Goal: Task Accomplishment & Management: Manage account settings

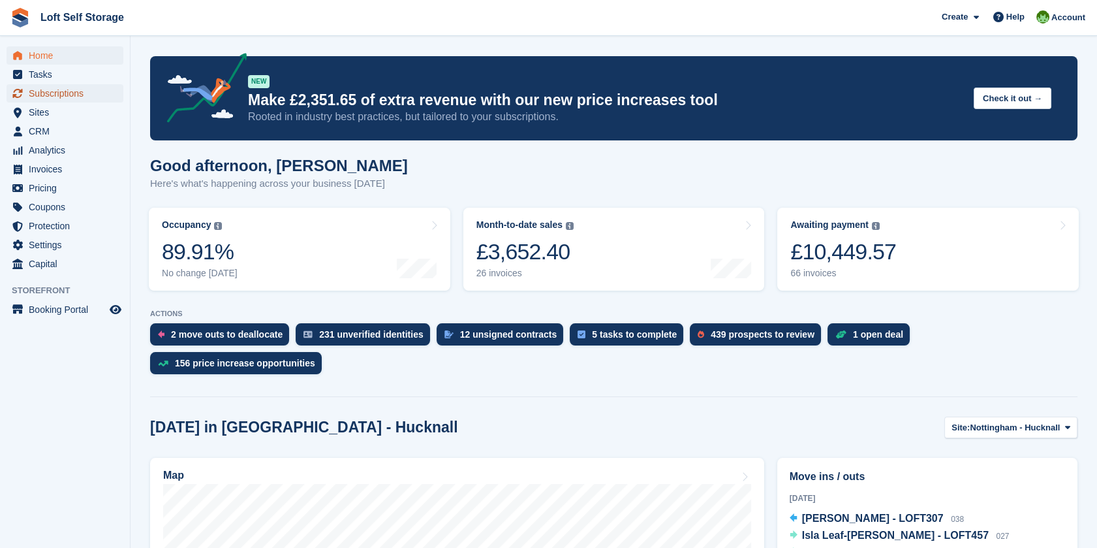
click at [69, 89] on span "Subscriptions" at bounding box center [68, 93] width 78 height 18
click at [75, 90] on span "Subscriptions" at bounding box center [68, 93] width 78 height 18
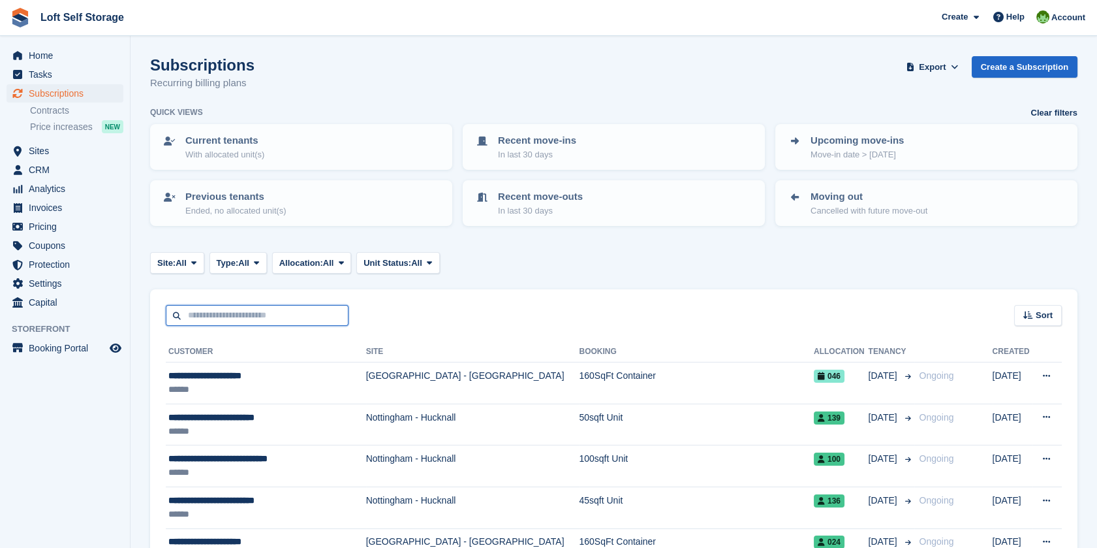
click at [228, 313] on input "text" at bounding box center [257, 316] width 183 height 22
type input "***"
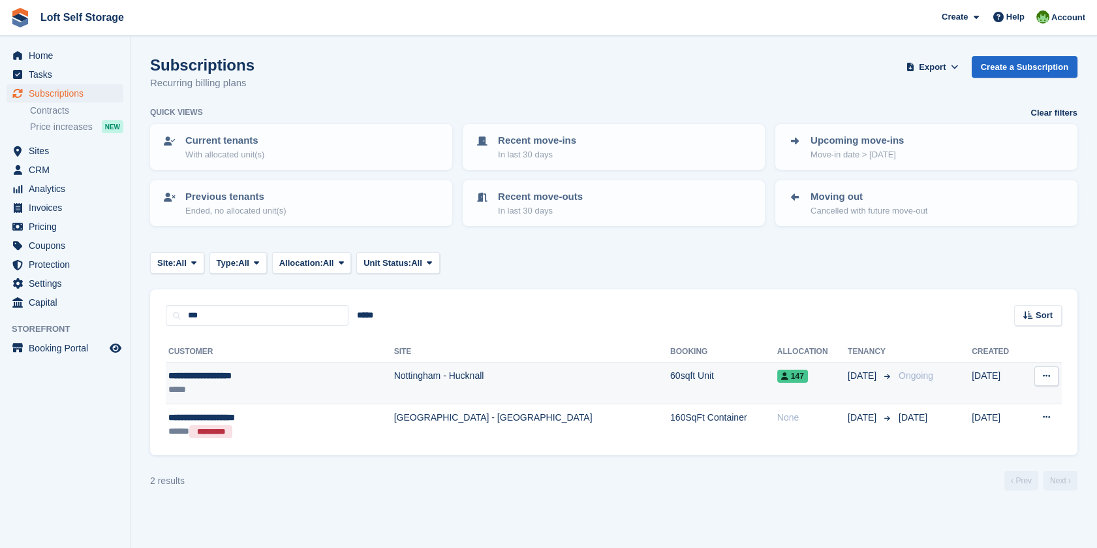
click at [225, 378] on div "**********" at bounding box center [248, 376] width 161 height 14
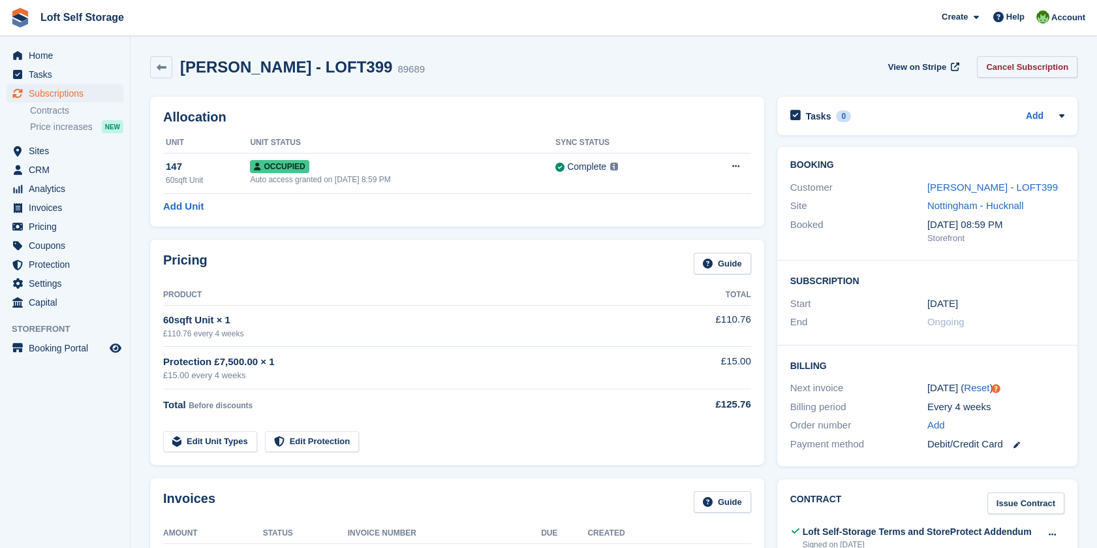
click at [1039, 67] on link "Cancel Subscription" at bounding box center [1027, 67] width 100 height 22
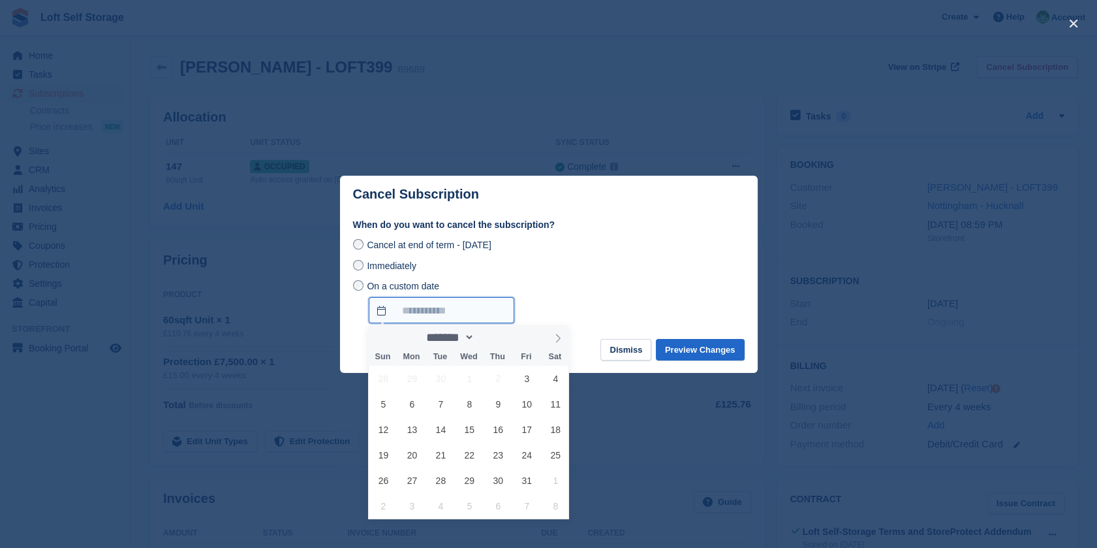
click at [378, 309] on input "On a custom date" at bounding box center [442, 310] width 146 height 26
click at [498, 482] on span "30" at bounding box center [498, 479] width 25 height 25
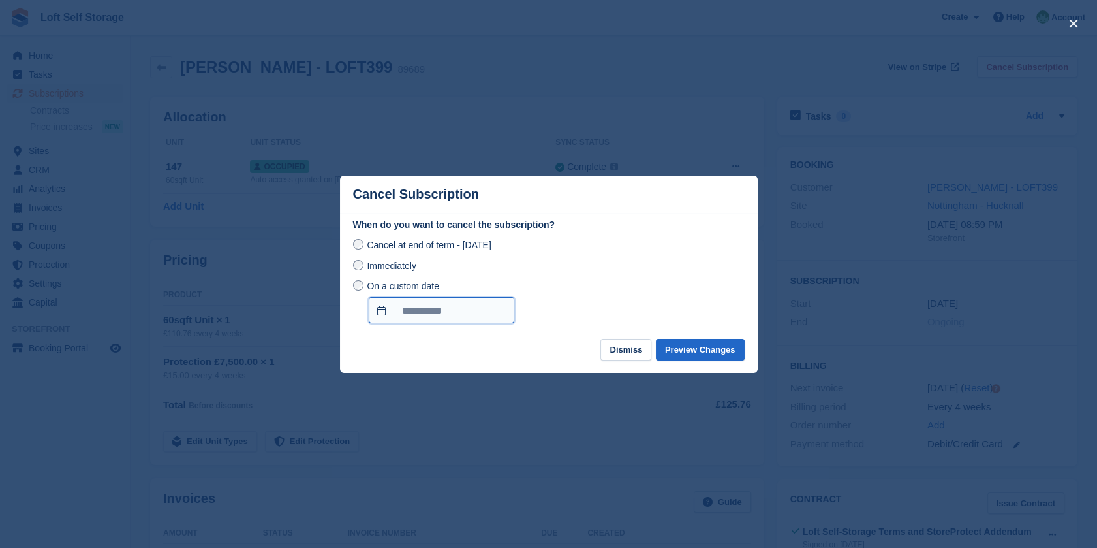
click at [395, 319] on input "**********" at bounding box center [442, 310] width 146 height 26
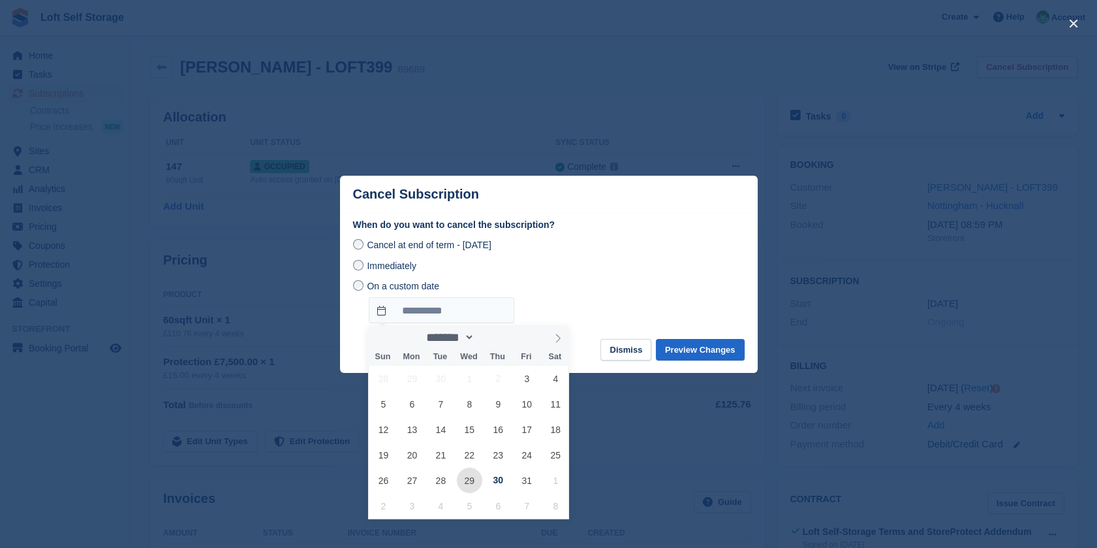
click at [470, 478] on span "29" at bounding box center [469, 479] width 25 height 25
type input "**********"
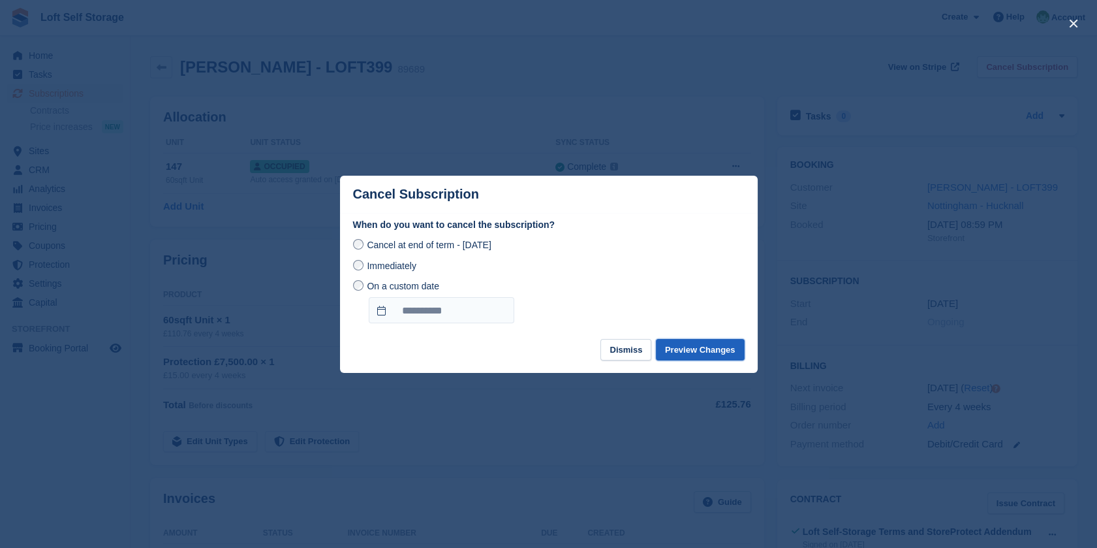
click at [719, 343] on button "Preview Changes" at bounding box center [700, 350] width 89 height 22
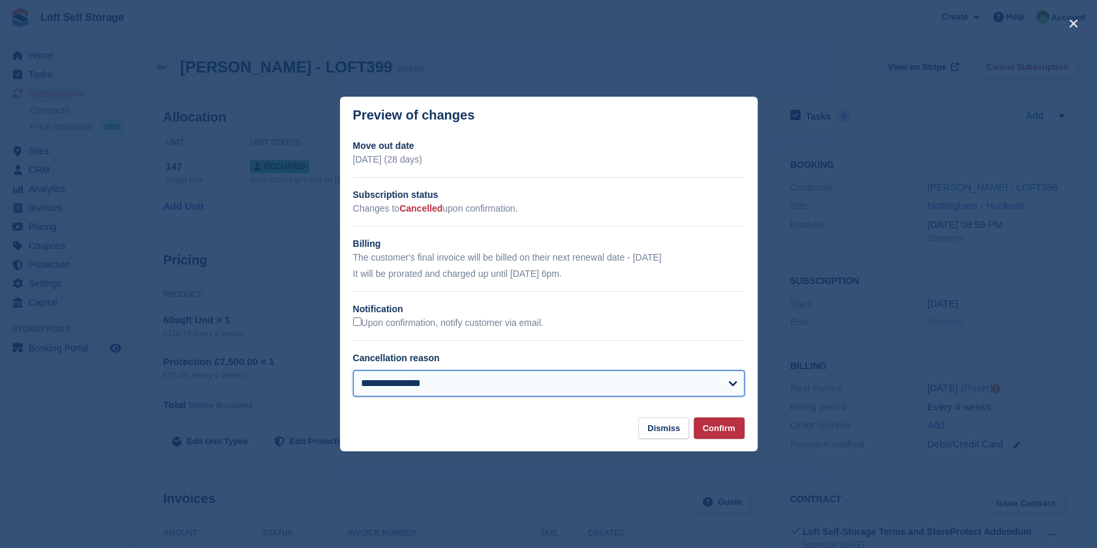
click at [573, 381] on select "**********" at bounding box center [549, 383] width 392 height 26
select select "**********"
click at [353, 371] on select "**********" at bounding box center [549, 383] width 392 height 26
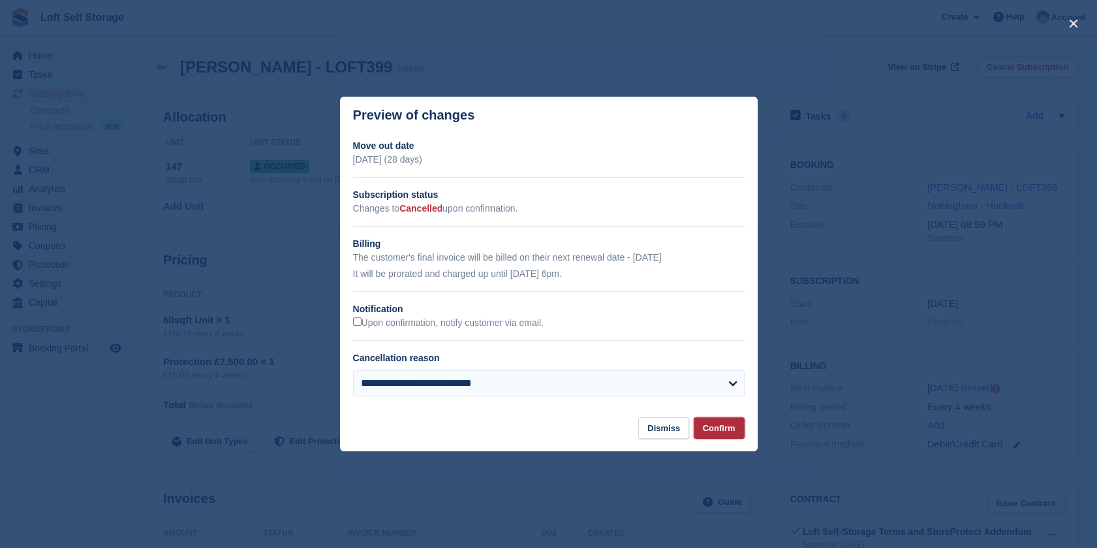
click at [710, 428] on button "Confirm" at bounding box center [719, 428] width 51 height 22
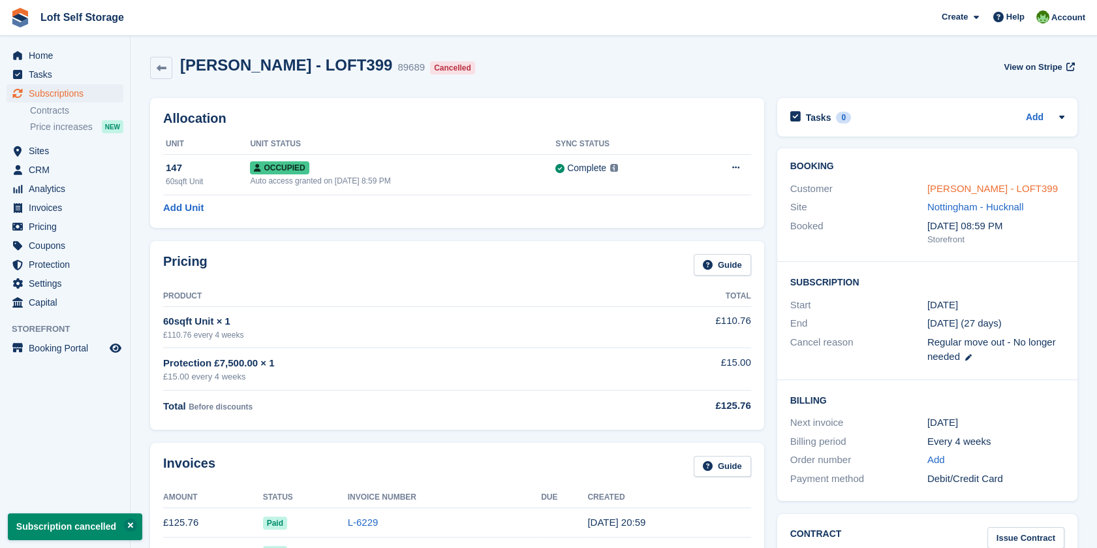
click at [993, 185] on link "[PERSON_NAME] - LOFT399" at bounding box center [992, 188] width 131 height 11
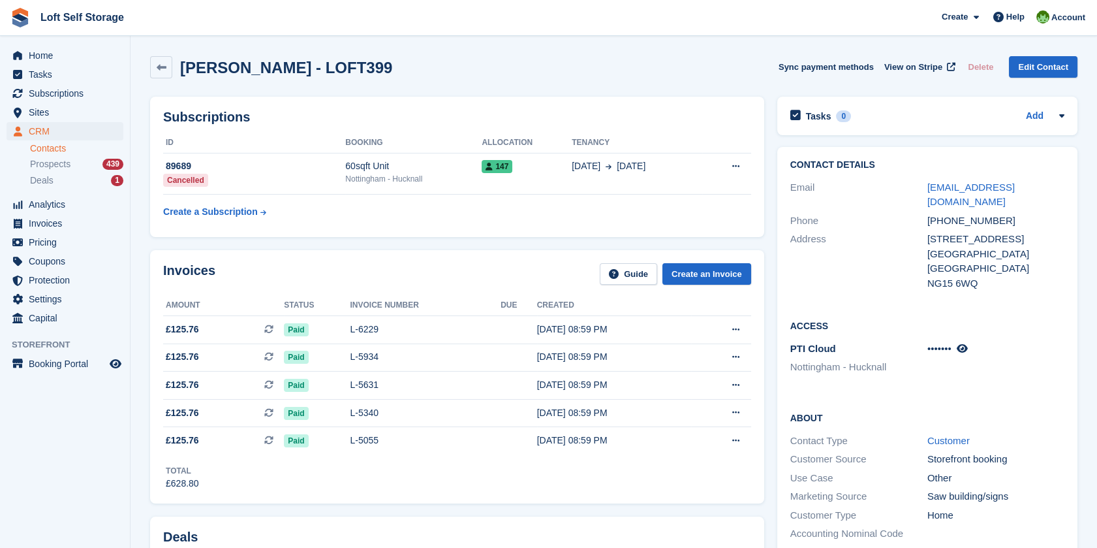
click at [1007, 339] on div "PTI Cloud Nottingham - Hucknall •••••••" at bounding box center [927, 359] width 274 height 40
click at [326, 184] on td "89689 Cancelled" at bounding box center [254, 174] width 182 height 42
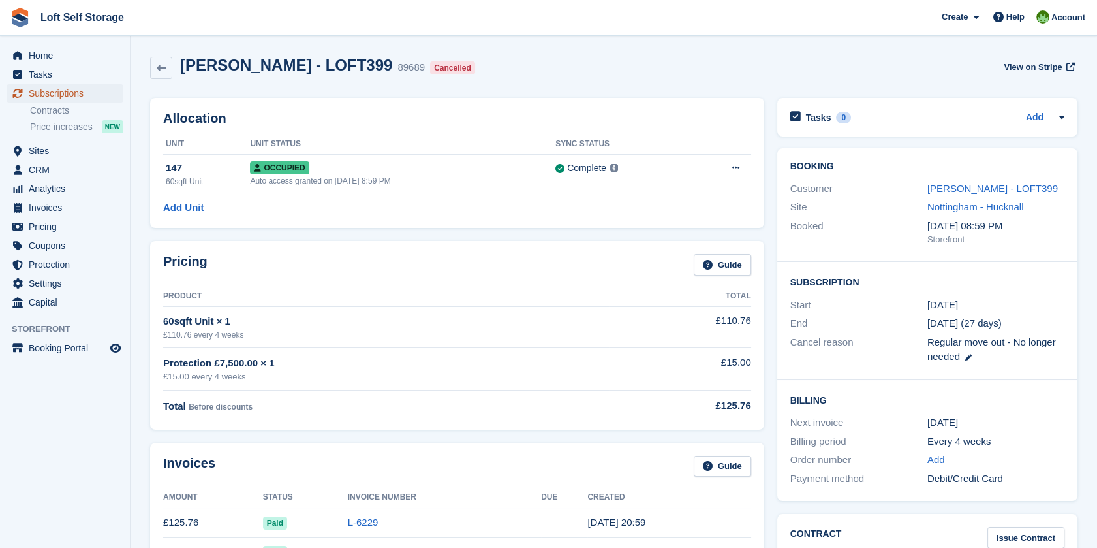
click at [54, 92] on span "Subscriptions" at bounding box center [68, 93] width 78 height 18
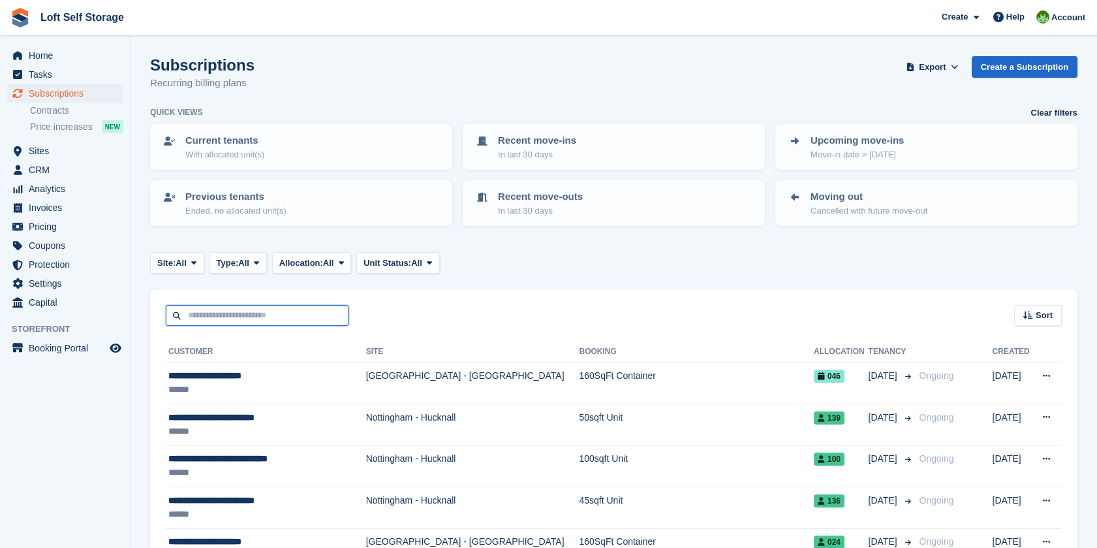
click at [257, 311] on input "text" at bounding box center [257, 316] width 183 height 22
type input "******"
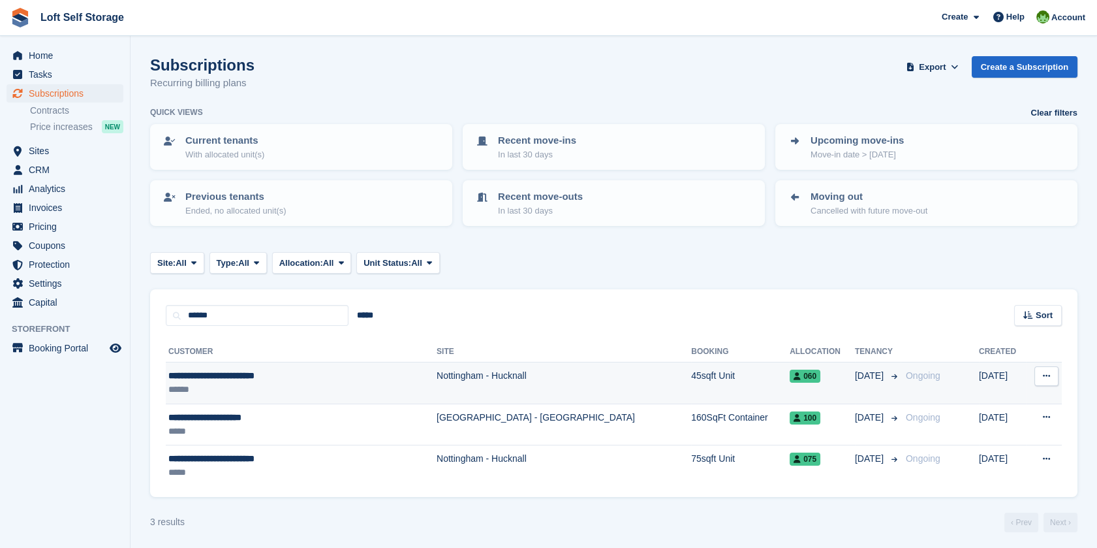
click at [239, 386] on div "******" at bounding box center [272, 389] width 208 height 14
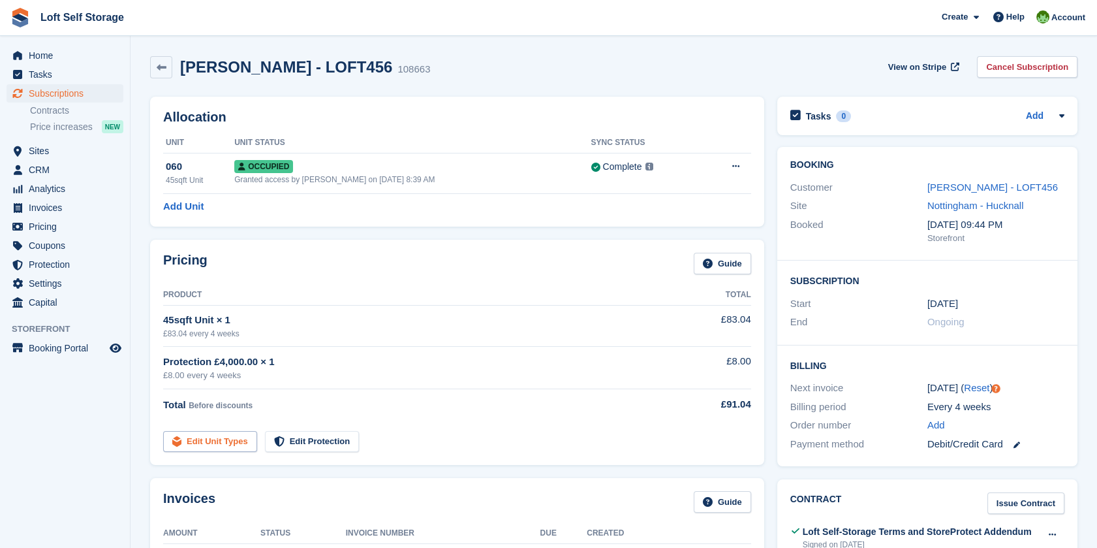
click at [224, 444] on link "Edit Unit Types" at bounding box center [210, 442] width 94 height 22
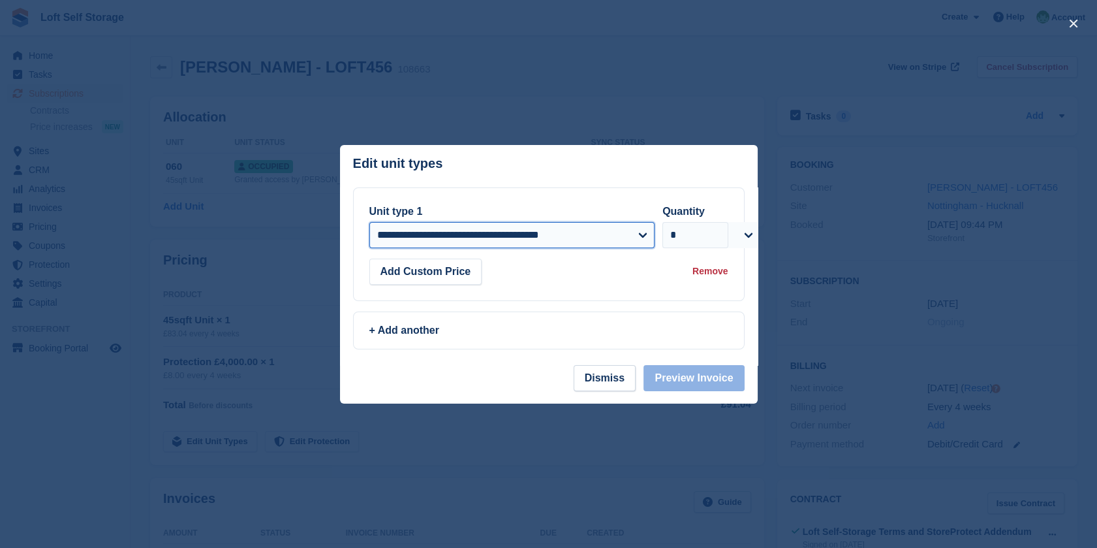
click at [587, 243] on select "**********" at bounding box center [512, 235] width 286 height 26
select select "*****"
click at [369, 222] on select "**********" at bounding box center [512, 235] width 286 height 26
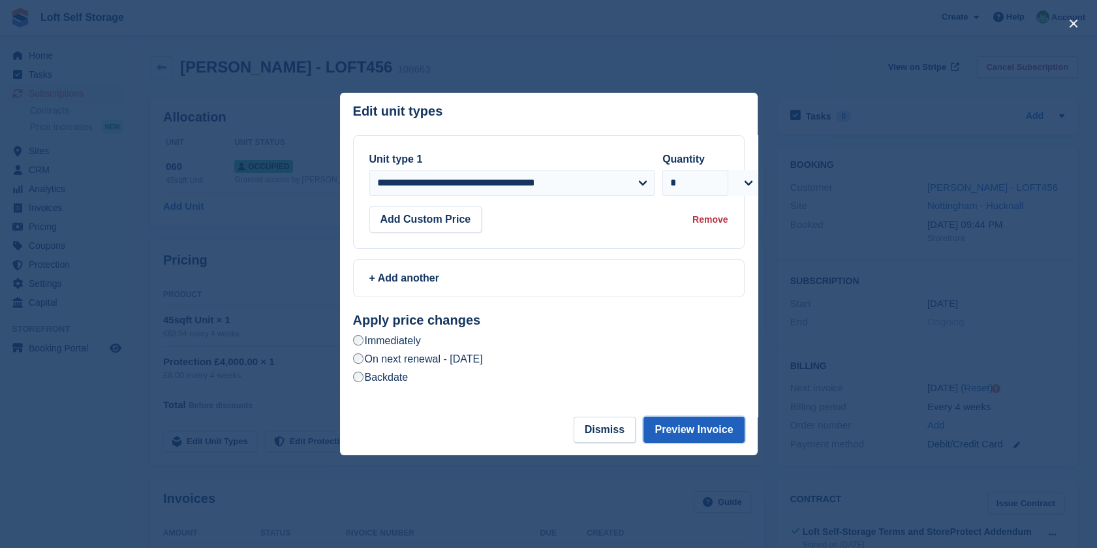
click at [685, 428] on button "Preview Invoice" at bounding box center [693, 429] width 100 height 26
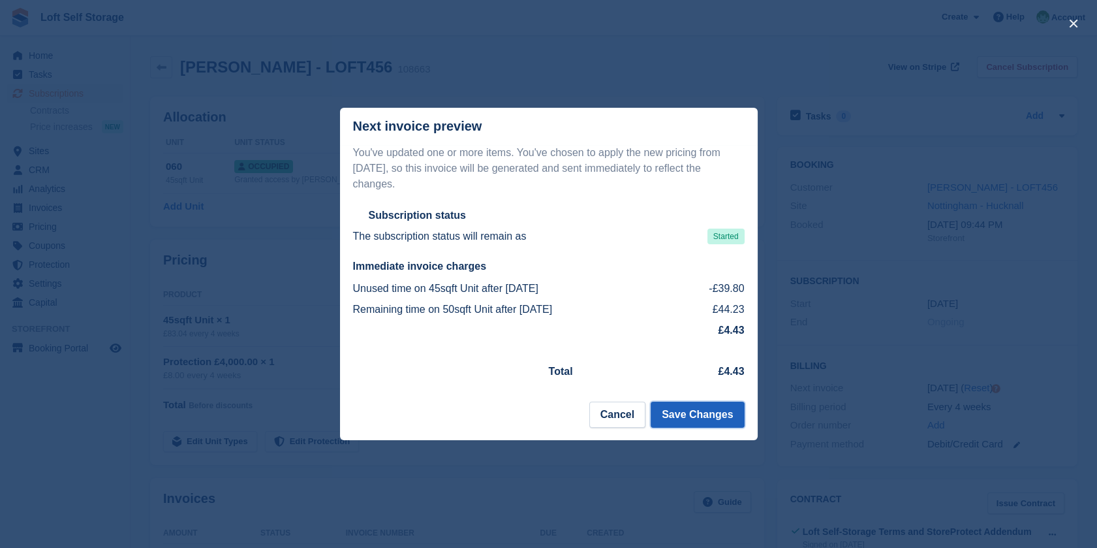
click at [709, 408] on button "Save Changes" at bounding box center [697, 414] width 93 height 26
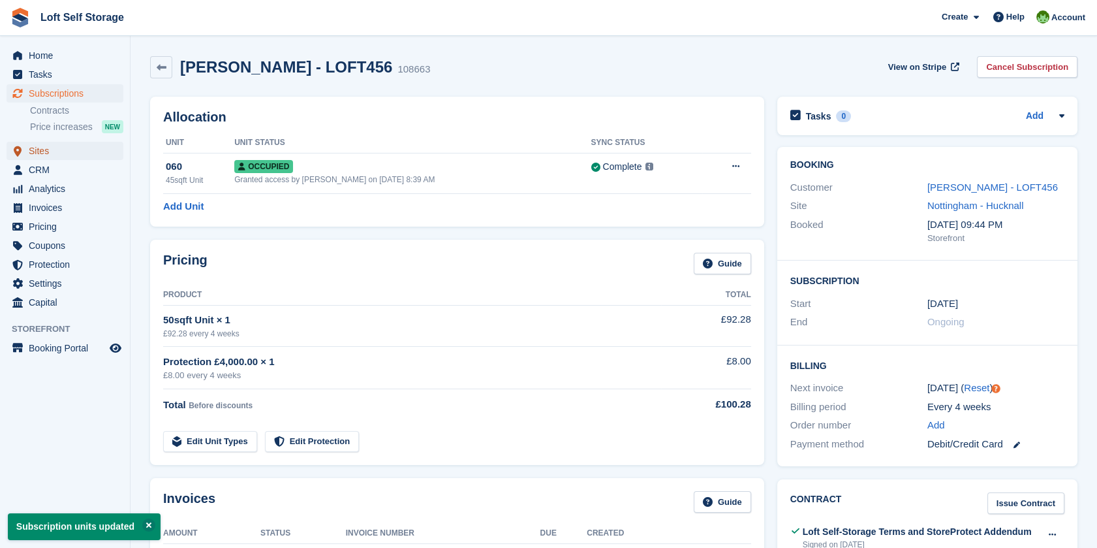
click at [65, 146] on span "Sites" at bounding box center [68, 151] width 78 height 18
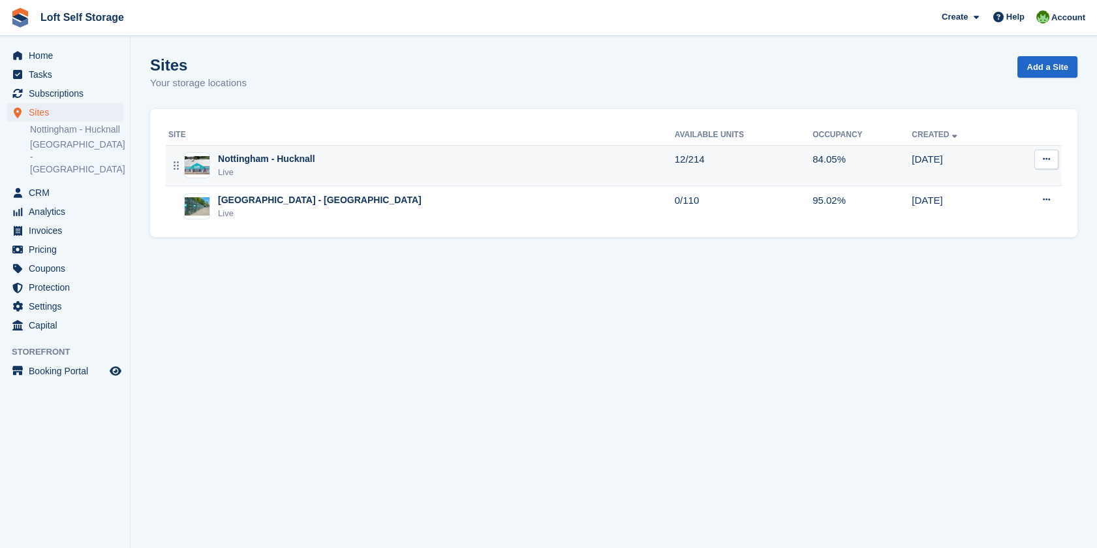
click at [313, 161] on div "Nottingham - Hucknall Live" at bounding box center [421, 165] width 506 height 27
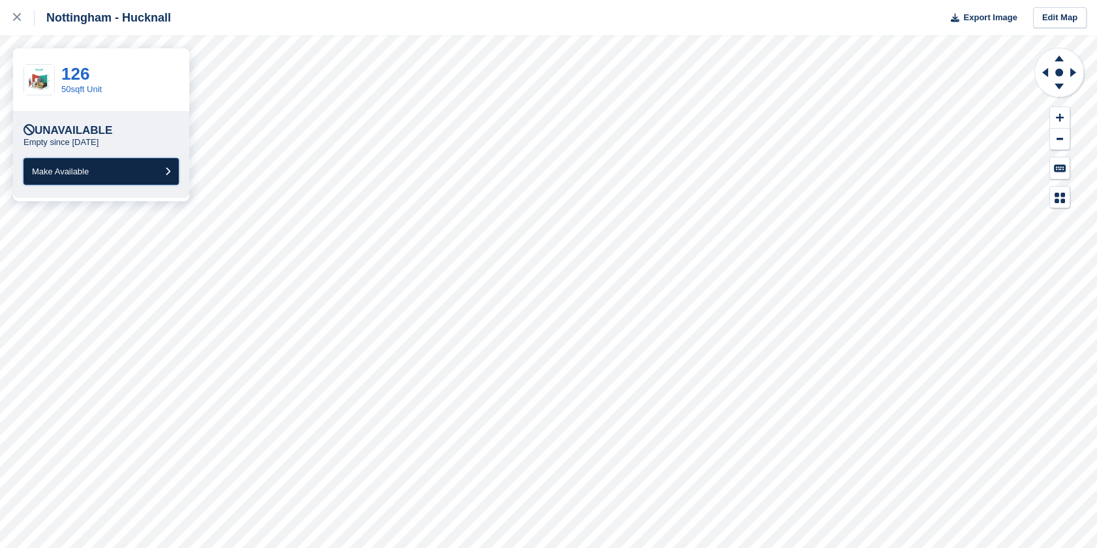
click at [144, 170] on button "Make Available" at bounding box center [100, 171] width 155 height 27
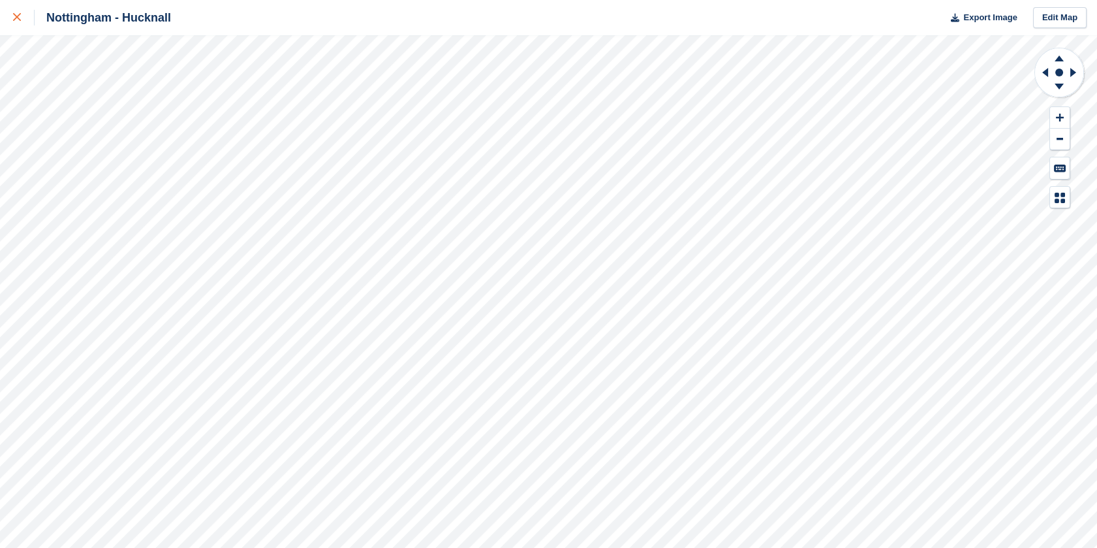
click at [18, 16] on icon at bounding box center [17, 17] width 8 height 8
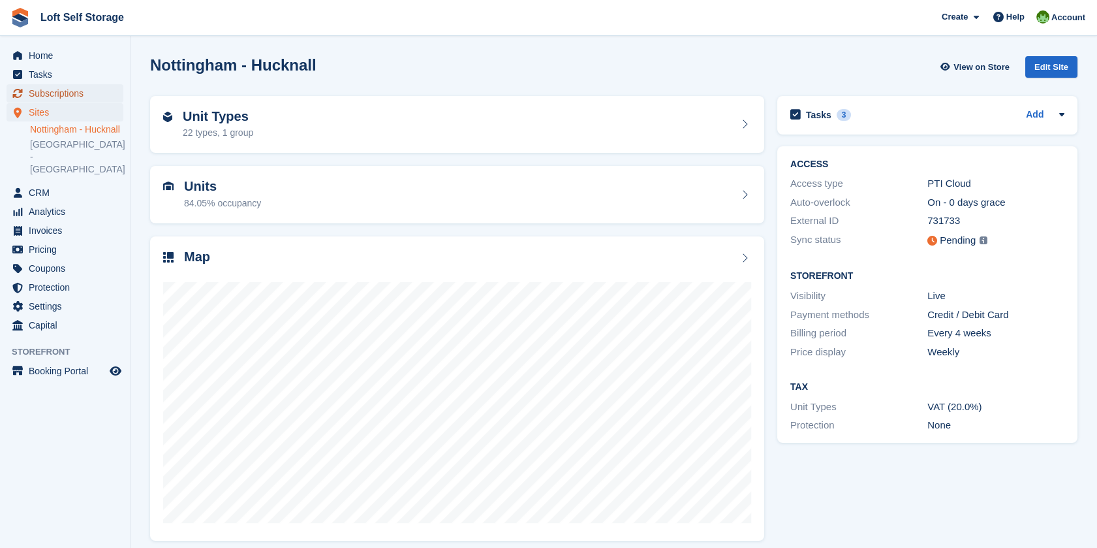
click at [63, 91] on span "Subscriptions" at bounding box center [68, 93] width 78 height 18
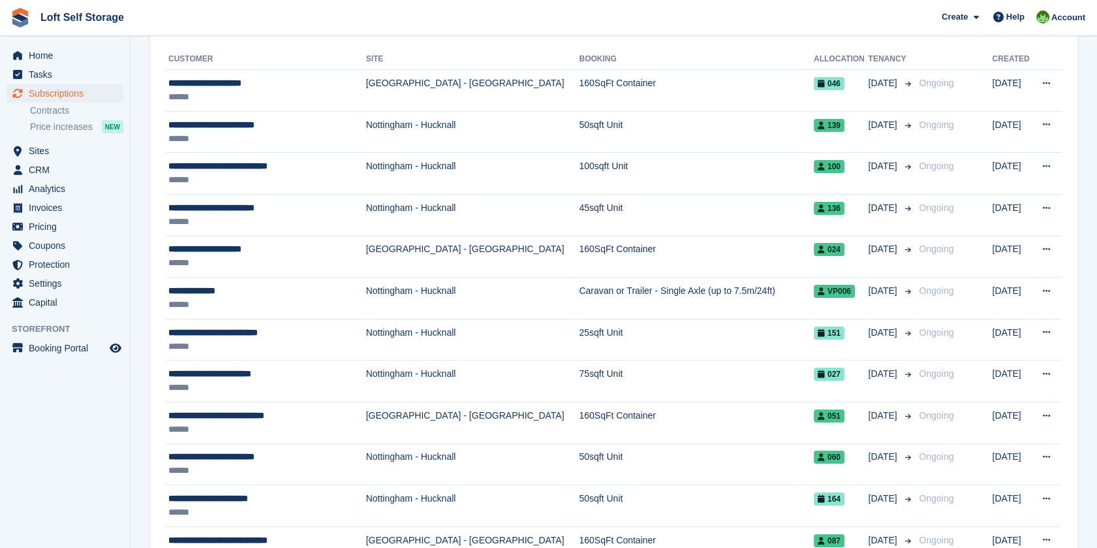
scroll to position [307, 0]
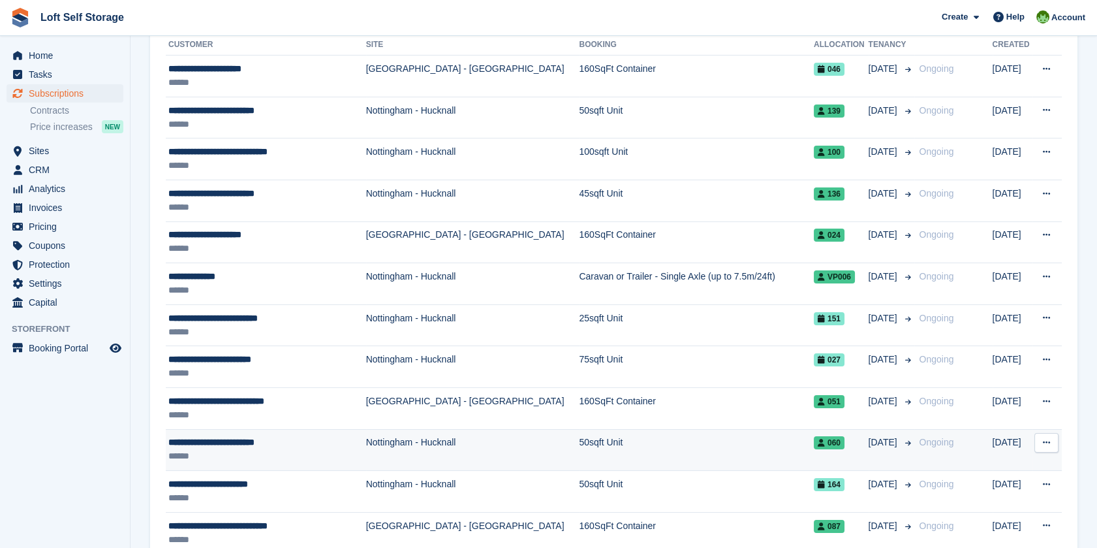
click at [325, 452] on div "******" at bounding box center [259, 456] width 183 height 14
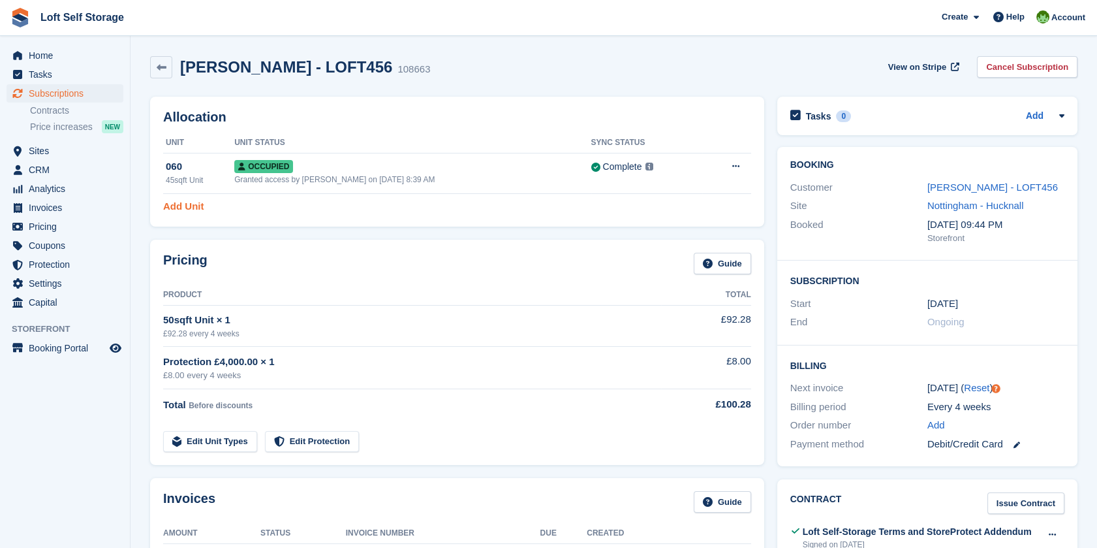
click at [181, 210] on link "Add Unit" at bounding box center [183, 206] width 40 height 15
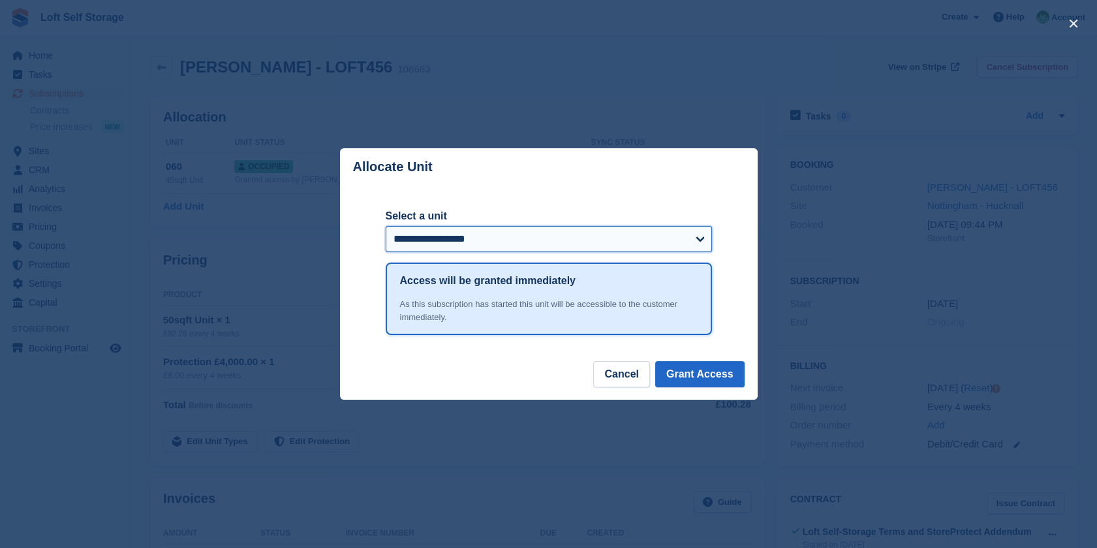
click at [450, 243] on select "**********" at bounding box center [549, 239] width 326 height 26
select select "*****"
click at [386, 227] on select "**********" at bounding box center [549, 239] width 326 height 26
click at [696, 375] on button "Grant Access" at bounding box center [699, 374] width 89 height 26
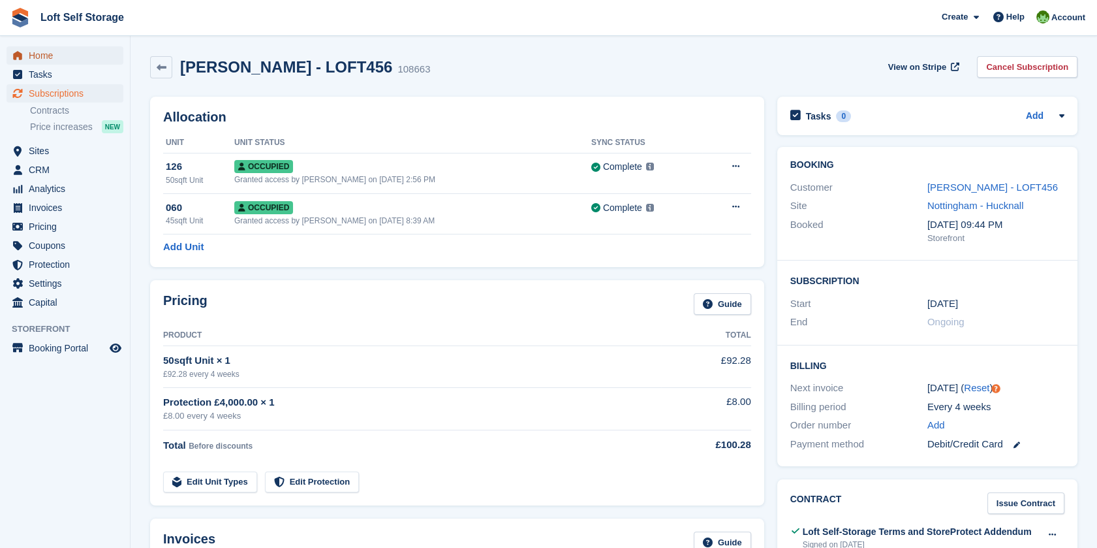
click at [61, 51] on span "Home" at bounding box center [68, 55] width 78 height 18
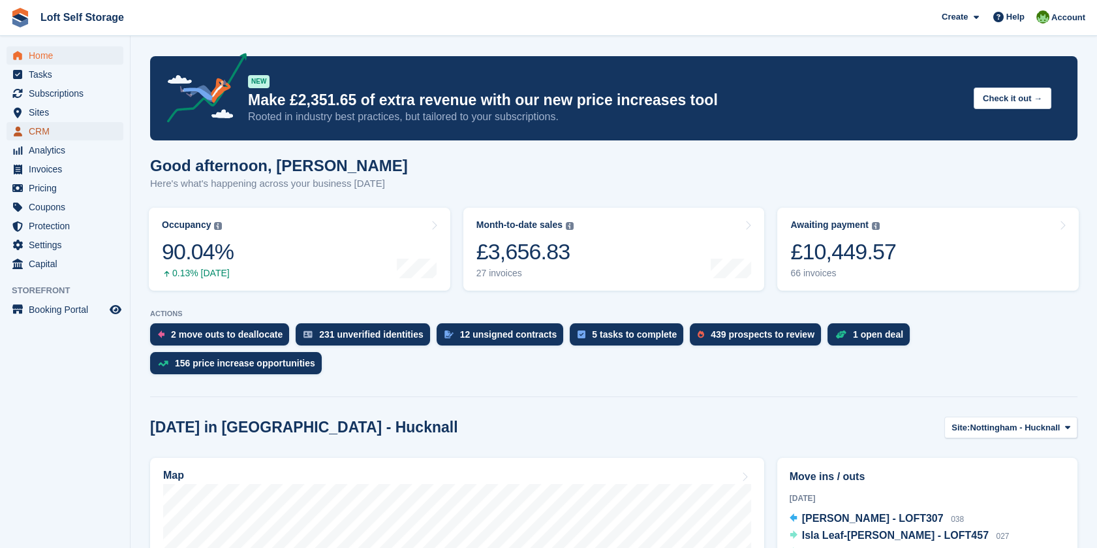
click at [48, 130] on span "CRM" at bounding box center [68, 131] width 78 height 18
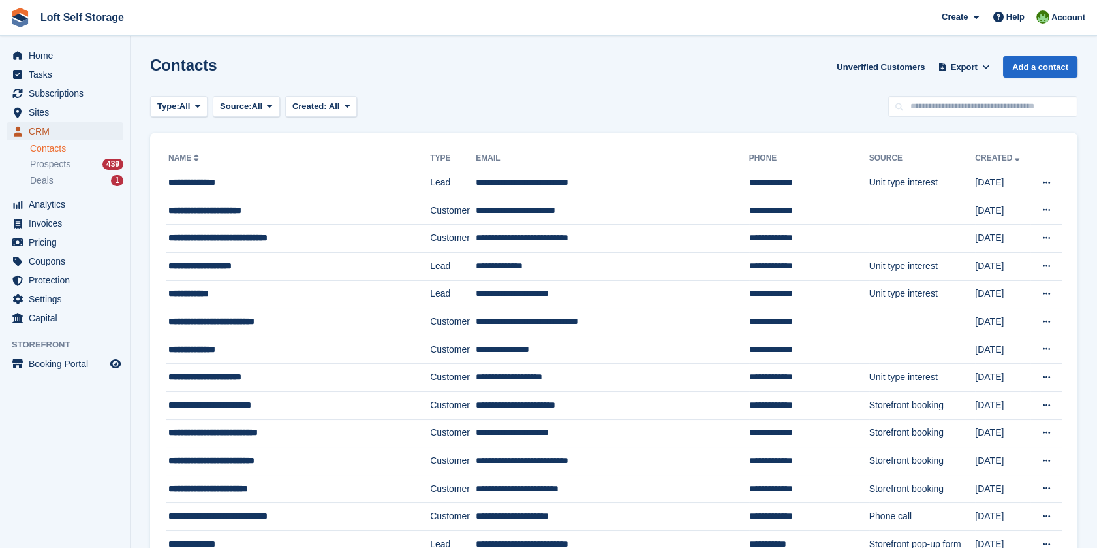
click at [48, 130] on span "CRM" at bounding box center [68, 131] width 78 height 18
click at [208, 267] on div "**********" at bounding box center [281, 266] width 226 height 14
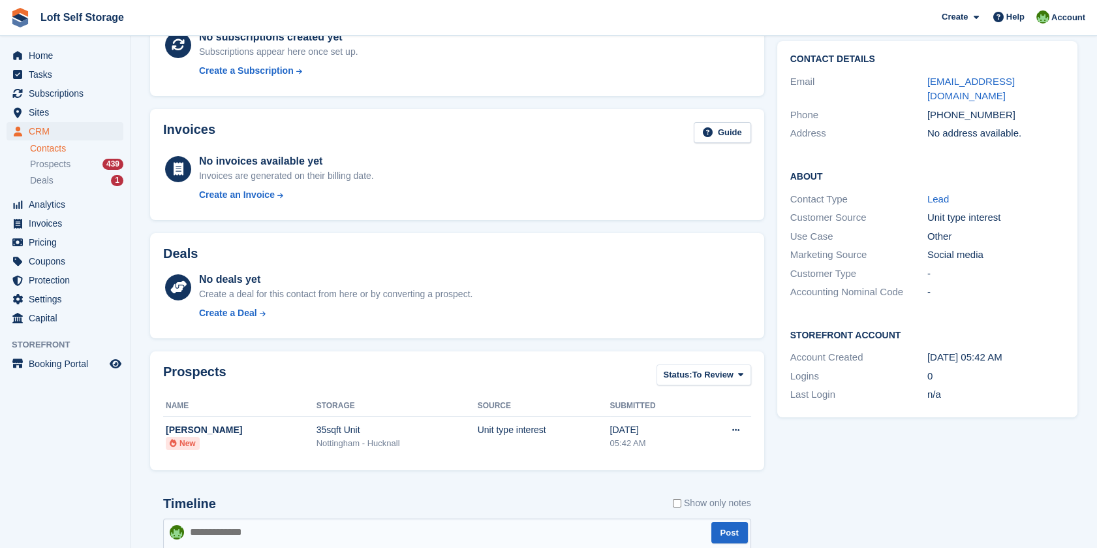
scroll to position [108, 0]
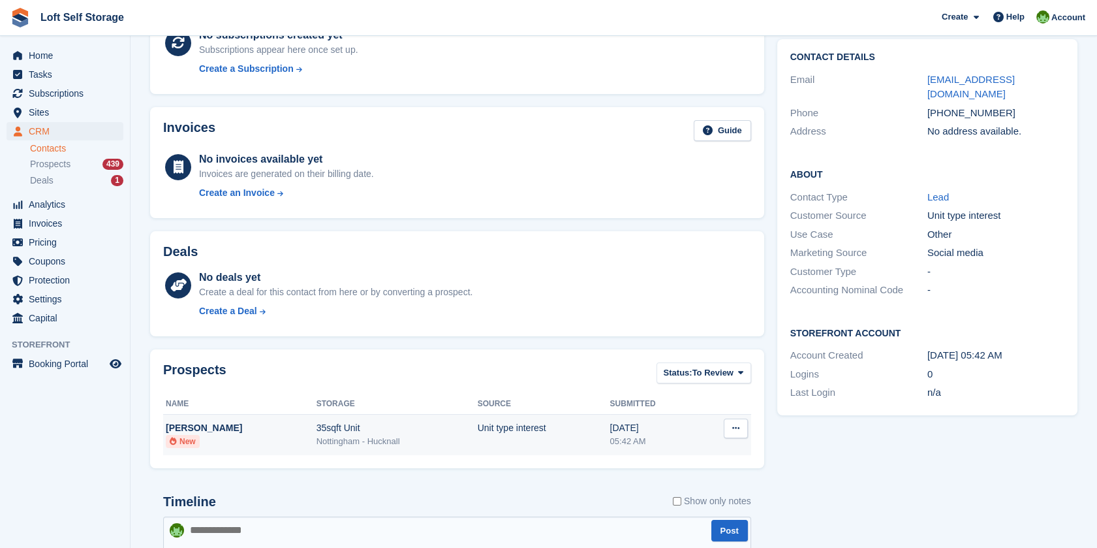
click at [637, 441] on div "05:42 AM" at bounding box center [654, 441] width 88 height 13
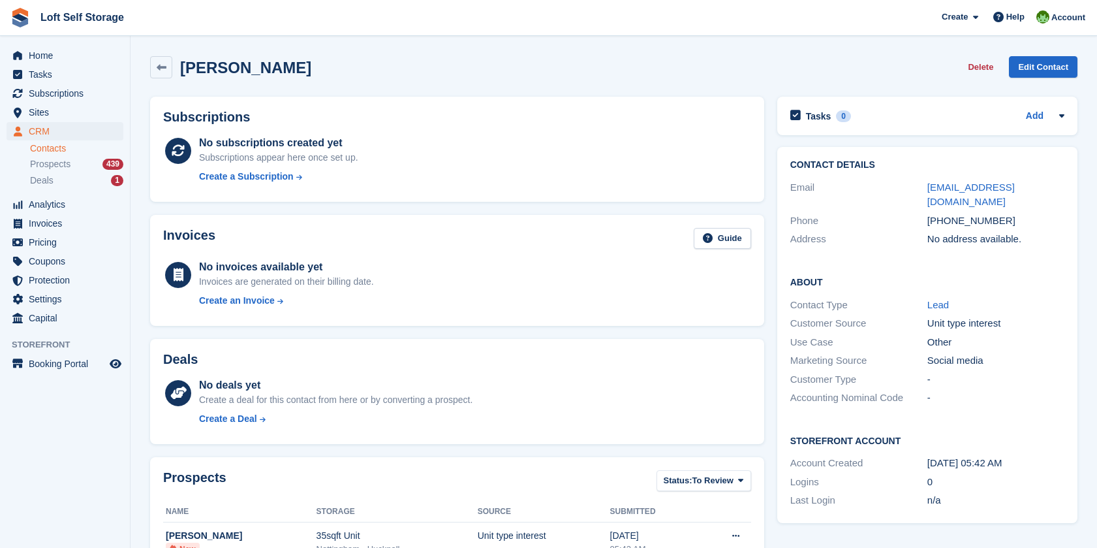
scroll to position [108, 0]
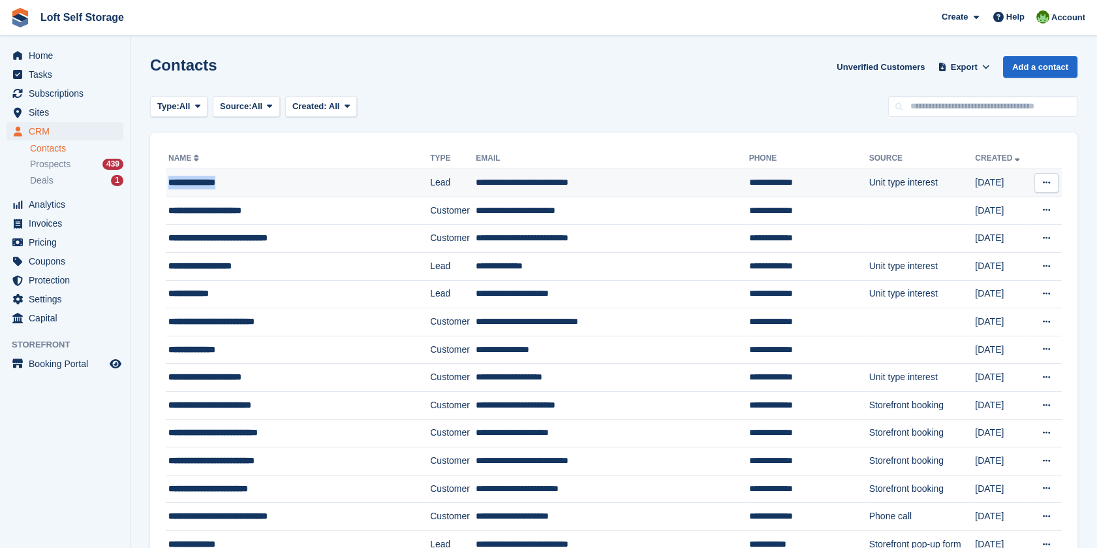
drag, startPoint x: 232, startPoint y: 183, endPoint x: 166, endPoint y: 184, distance: 65.9
click at [166, 184] on td "**********" at bounding box center [298, 183] width 264 height 28
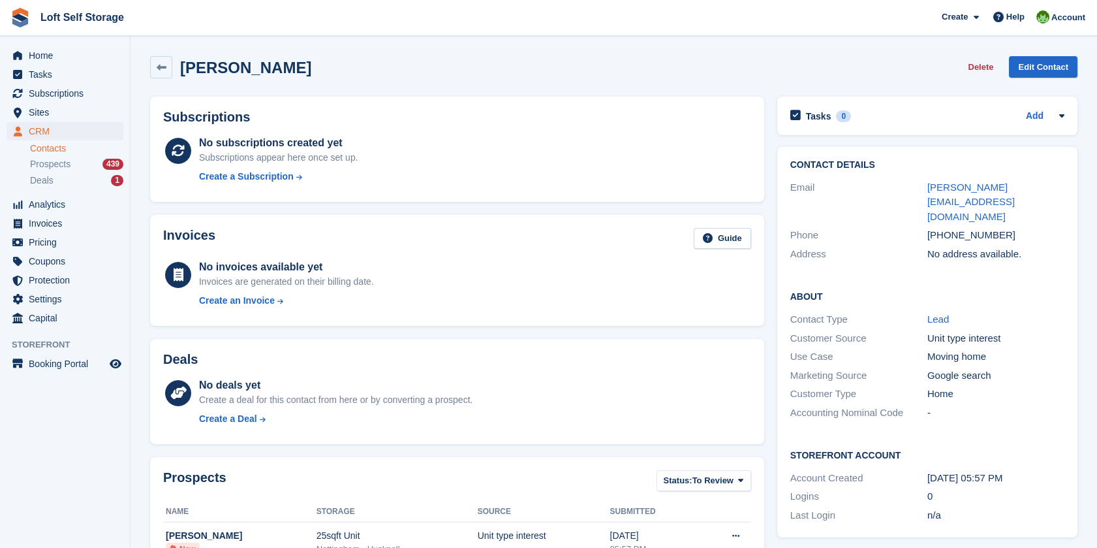
drag, startPoint x: 0, startPoint y: 0, endPoint x: 338, endPoint y: 76, distance: 346.4
click at [338, 76] on div "[PERSON_NAME] Delete Edit Contact" at bounding box center [613, 67] width 927 height 22
drag, startPoint x: 284, startPoint y: 65, endPoint x: 181, endPoint y: 73, distance: 103.5
click at [181, 73] on div "blake swannell Delete Edit Contact" at bounding box center [613, 67] width 927 height 22
drag, startPoint x: 181, startPoint y: 73, endPoint x: 339, endPoint y: 89, distance: 159.3
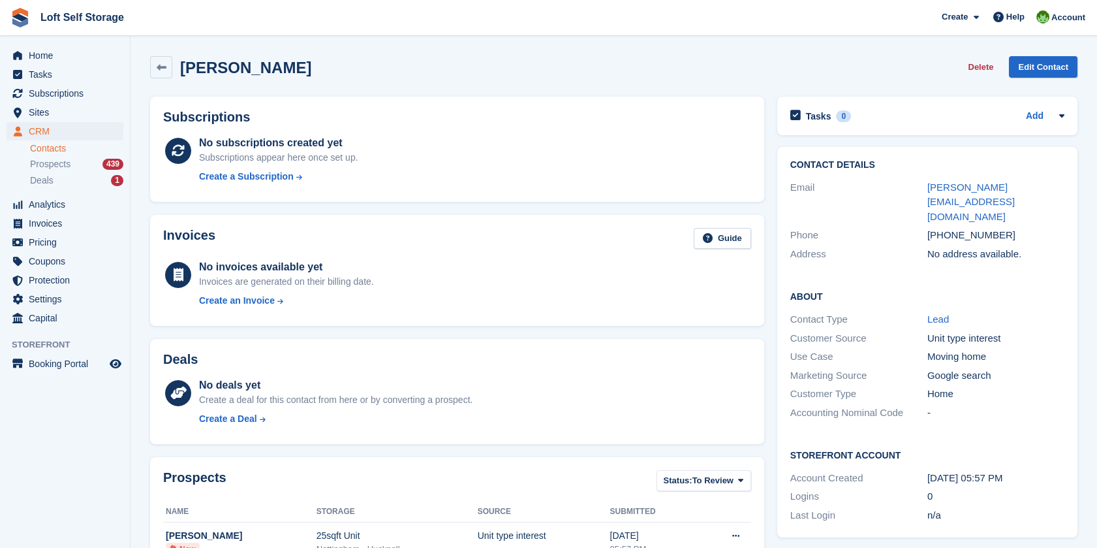
click at [339, 89] on div "blake swannell Delete Edit Contact" at bounding box center [614, 70] width 940 height 40
copy h2 "blake swannell"
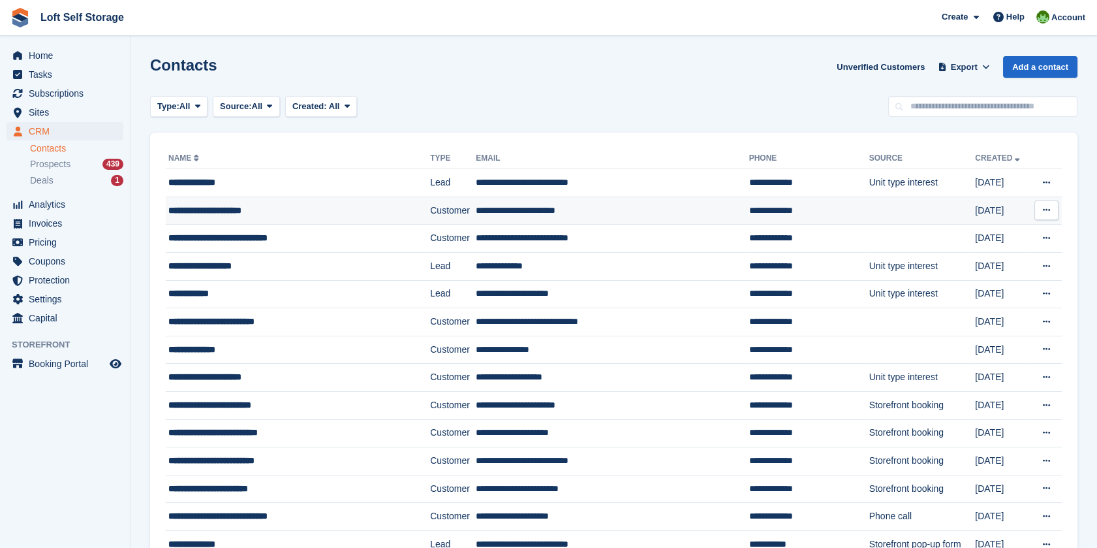
click at [208, 209] on div "**********" at bounding box center [281, 211] width 226 height 14
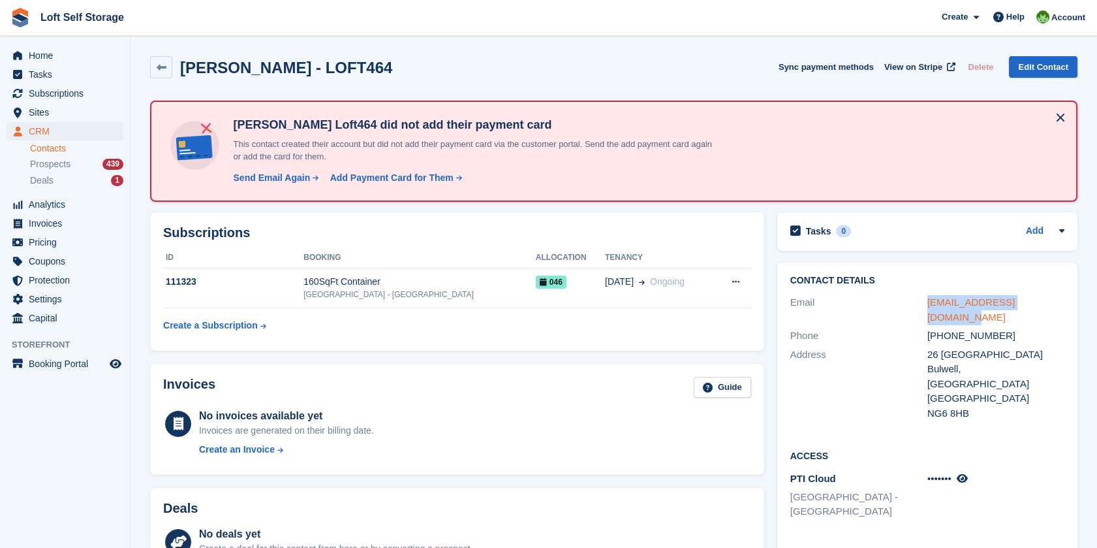
drag, startPoint x: 1049, startPoint y: 303, endPoint x: 927, endPoint y: 307, distance: 122.1
click at [927, 307] on div "graceparkes474@gmail.com" at bounding box center [995, 309] width 137 height 29
drag, startPoint x: 927, startPoint y: 307, endPoint x: 936, endPoint y: 303, distance: 9.1
copy link "graceparkes474@gmail.com"
drag, startPoint x: 945, startPoint y: 320, endPoint x: 1000, endPoint y: 325, distance: 55.7
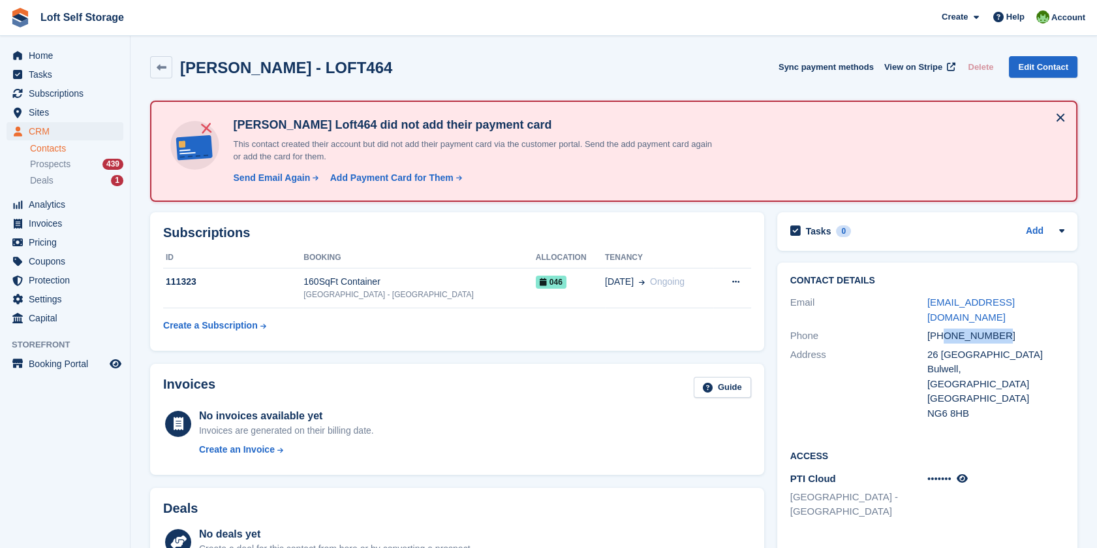
click at [1000, 328] on div "+447972123610" at bounding box center [995, 335] width 137 height 15
drag, startPoint x: 1000, startPoint y: 325, endPoint x: 983, endPoint y: 322, distance: 17.2
copy div "7972123610"
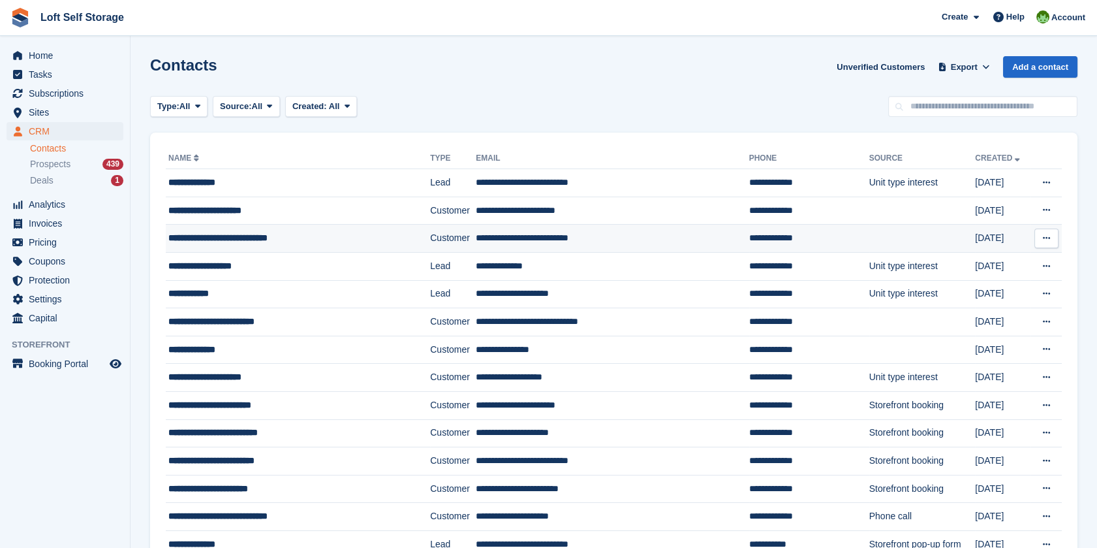
click at [194, 237] on div "**********" at bounding box center [281, 238] width 226 height 14
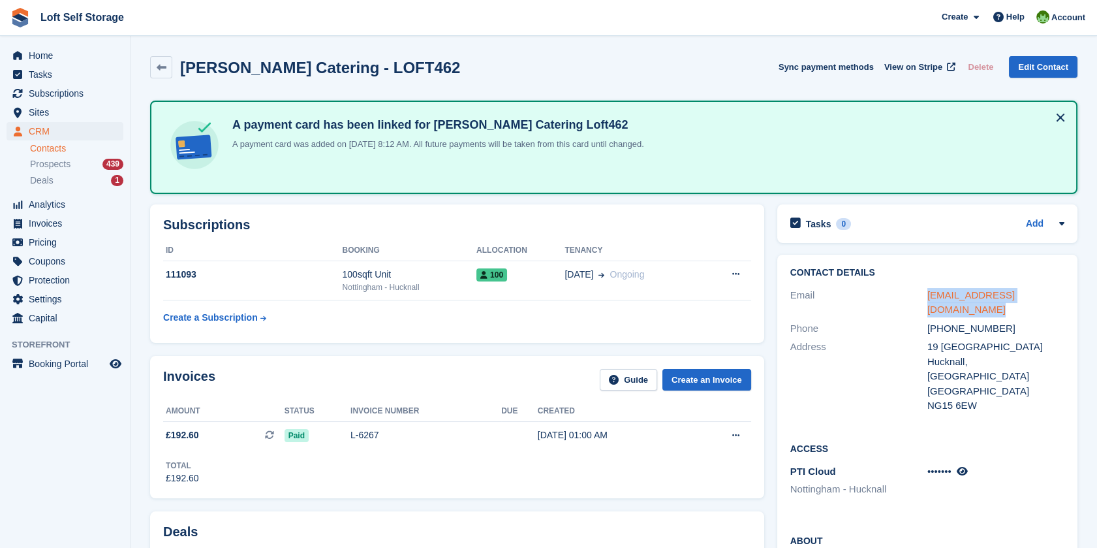
drag, startPoint x: 1052, startPoint y: 295, endPoint x: 928, endPoint y: 297, distance: 124.0
click at [928, 297] on div "[EMAIL_ADDRESS][DOMAIN_NAME]" at bounding box center [995, 302] width 137 height 29
drag, startPoint x: 928, startPoint y: 297, endPoint x: 940, endPoint y: 297, distance: 11.7
copy link "[EMAIL_ADDRESS][DOMAIN_NAME]"
drag, startPoint x: 944, startPoint y: 313, endPoint x: 995, endPoint y: 315, distance: 50.9
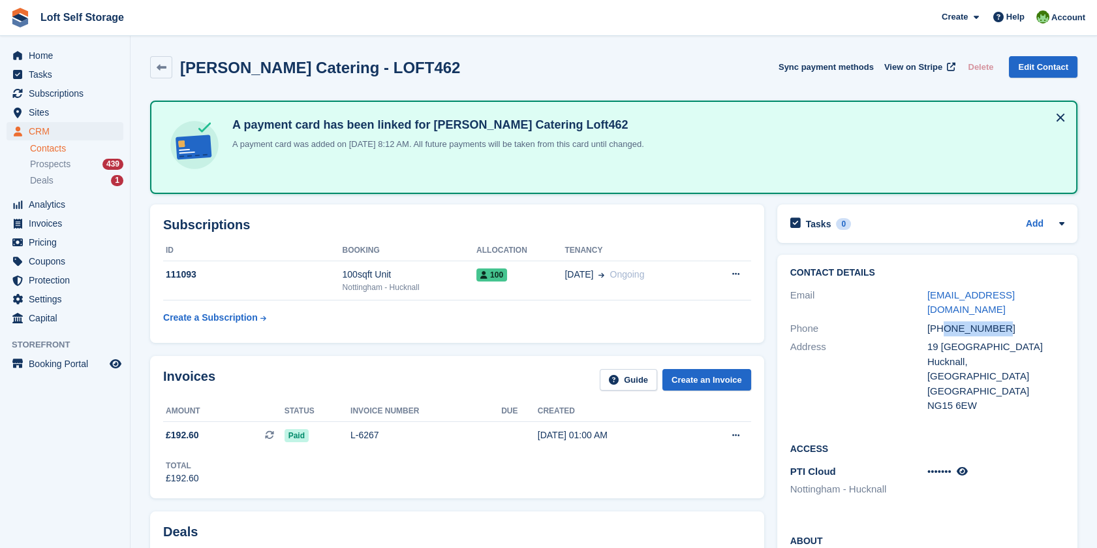
click at [995, 321] on div "[PHONE_NUMBER]" at bounding box center [995, 328] width 137 height 15
drag, startPoint x: 995, startPoint y: 315, endPoint x: 981, endPoint y: 308, distance: 15.5
copy div "7966819128"
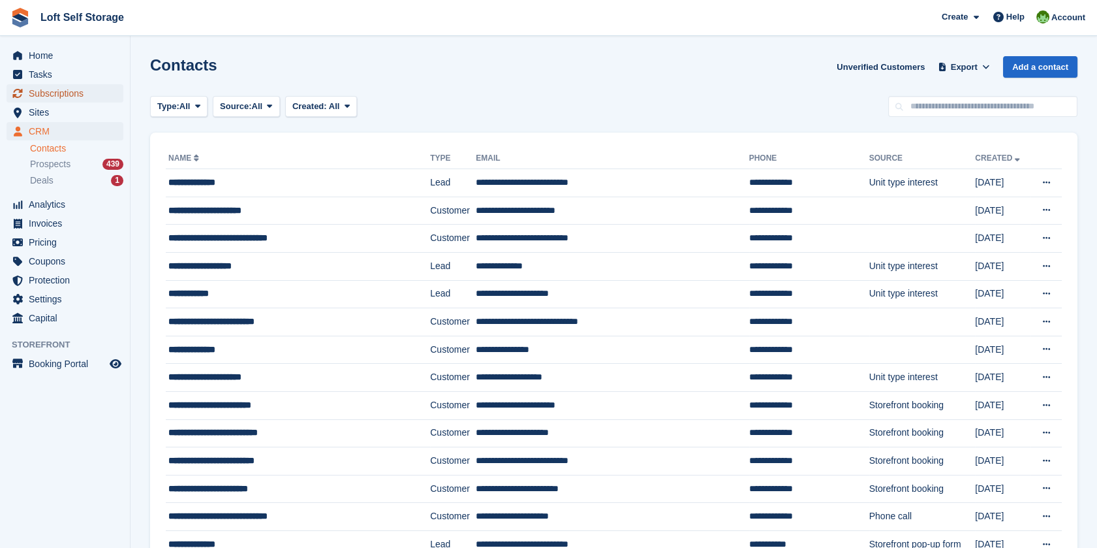
click at [73, 89] on span "Subscriptions" at bounding box center [68, 93] width 78 height 18
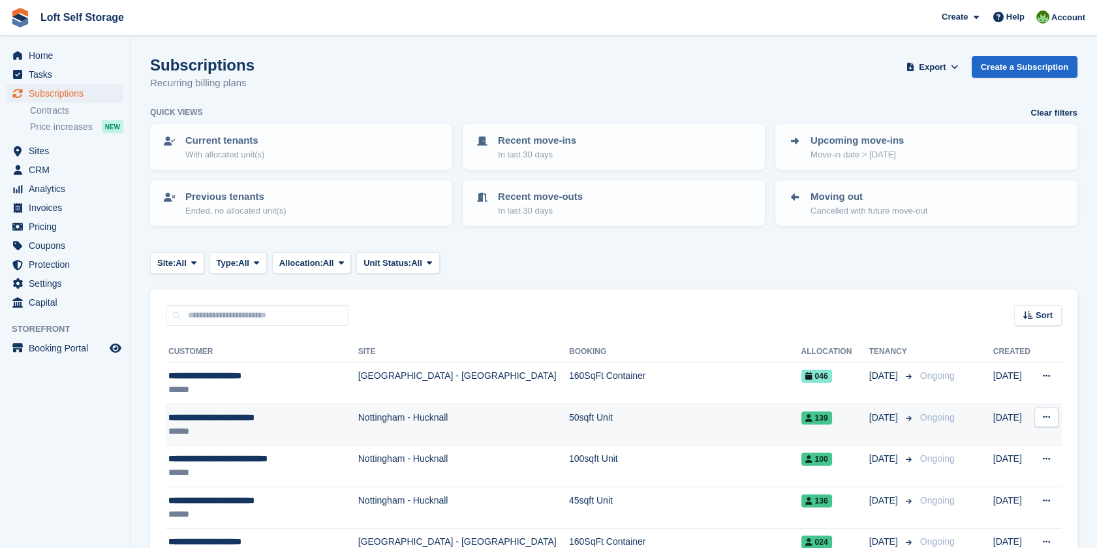
click at [247, 416] on div "**********" at bounding box center [257, 417] width 178 height 14
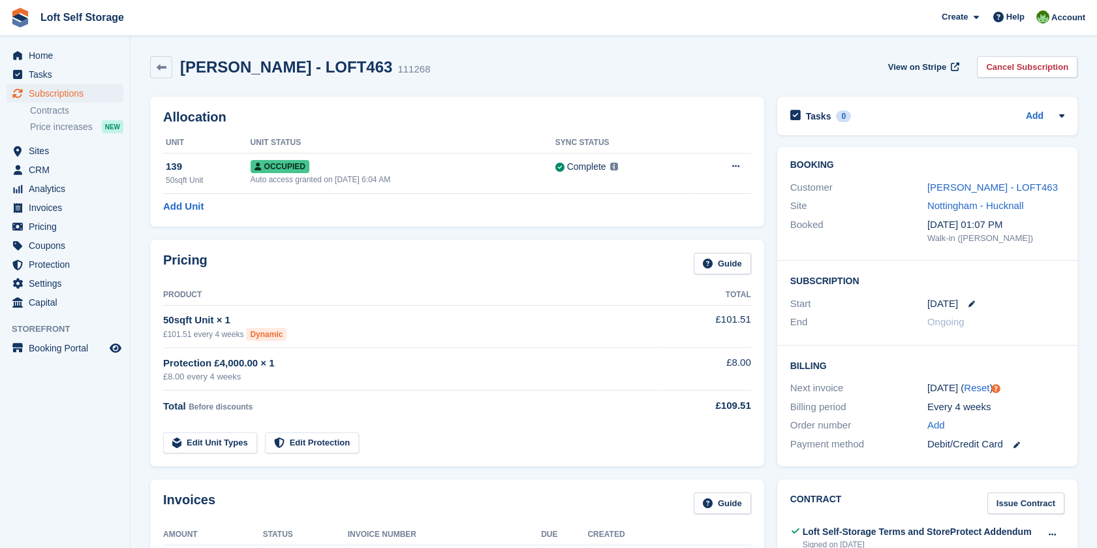
scroll to position [14, 0]
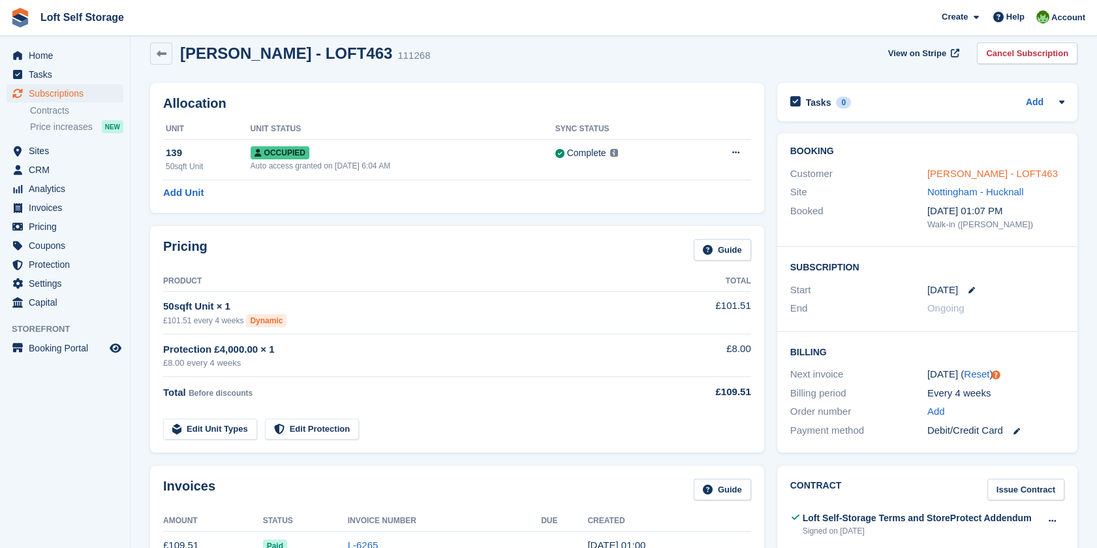
click at [1029, 170] on link "[PERSON_NAME] - LOFT463" at bounding box center [992, 173] width 131 height 11
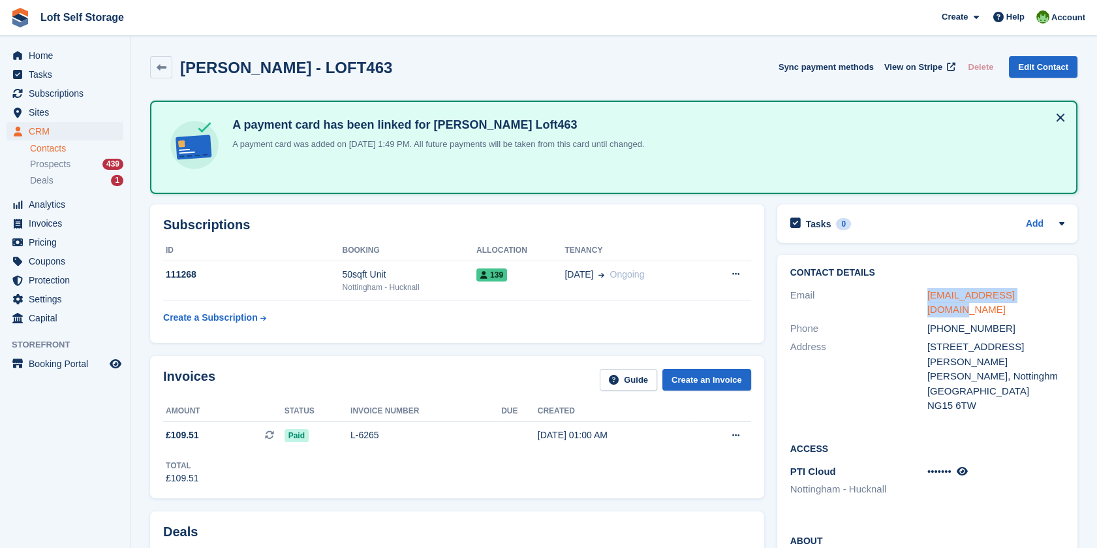
drag, startPoint x: 921, startPoint y: 294, endPoint x: 1039, endPoint y: 299, distance: 117.6
click at [1039, 299] on div "Email [EMAIL_ADDRESS][DOMAIN_NAME]" at bounding box center [927, 302] width 274 height 33
drag, startPoint x: 1039, startPoint y: 299, endPoint x: 1017, endPoint y: 295, distance: 21.9
copy div "sharon_uk7@outlook.com"
drag, startPoint x: 944, startPoint y: 313, endPoint x: 998, endPoint y: 314, distance: 54.2
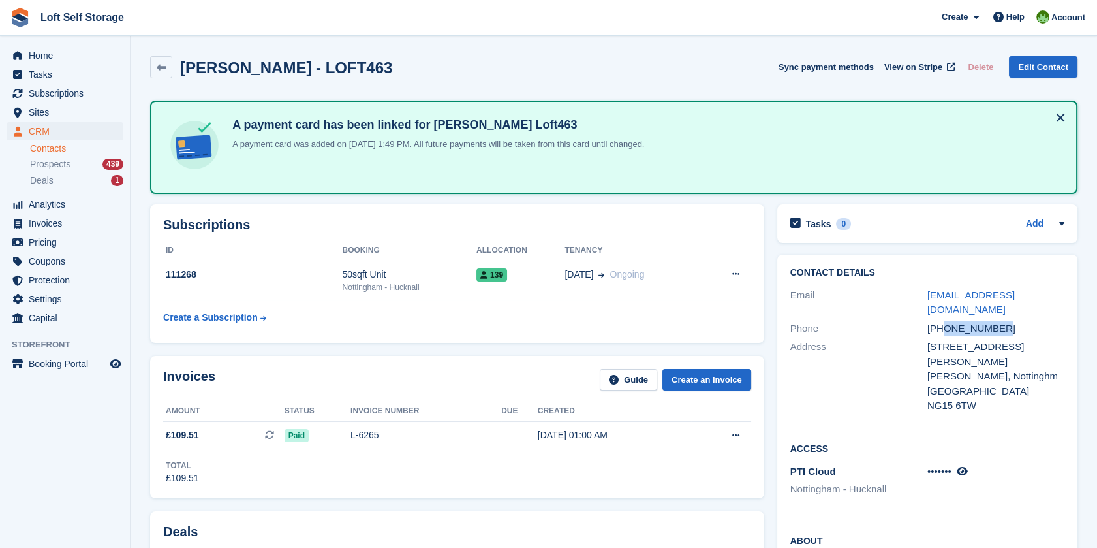
click at [998, 321] on div "+447834229129" at bounding box center [995, 328] width 137 height 15
drag, startPoint x: 998, startPoint y: 314, endPoint x: 987, endPoint y: 314, distance: 11.1
copy div "7834229129"
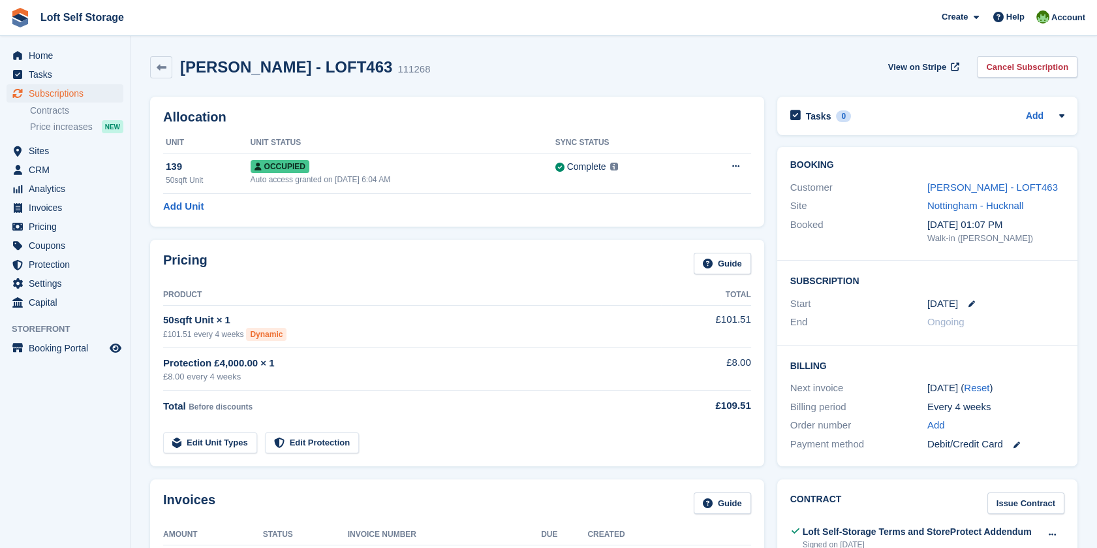
scroll to position [14, 0]
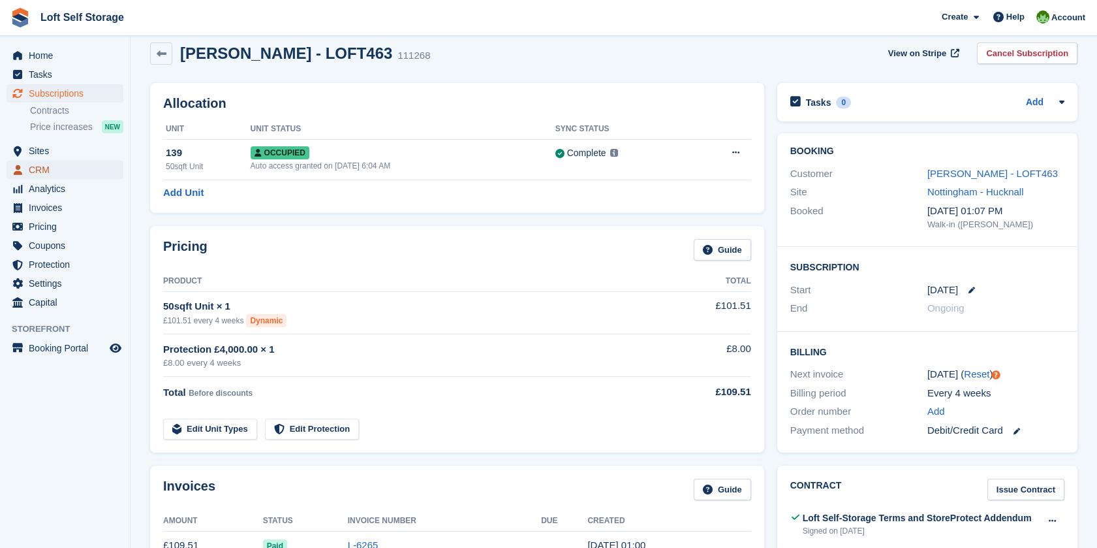
click at [48, 176] on span "CRM" at bounding box center [68, 170] width 78 height 18
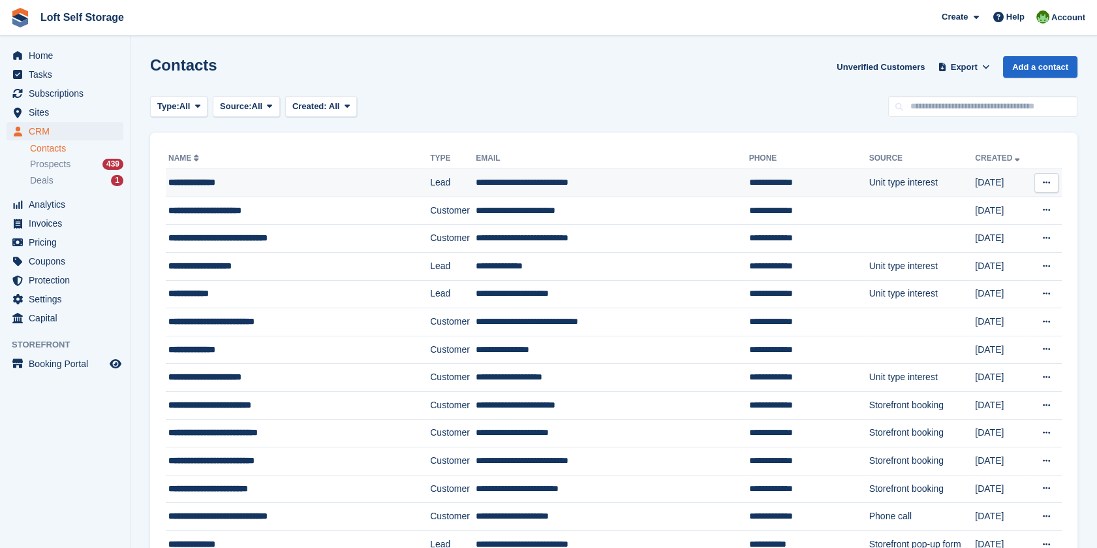
click at [301, 184] on div "**********" at bounding box center [281, 183] width 226 height 14
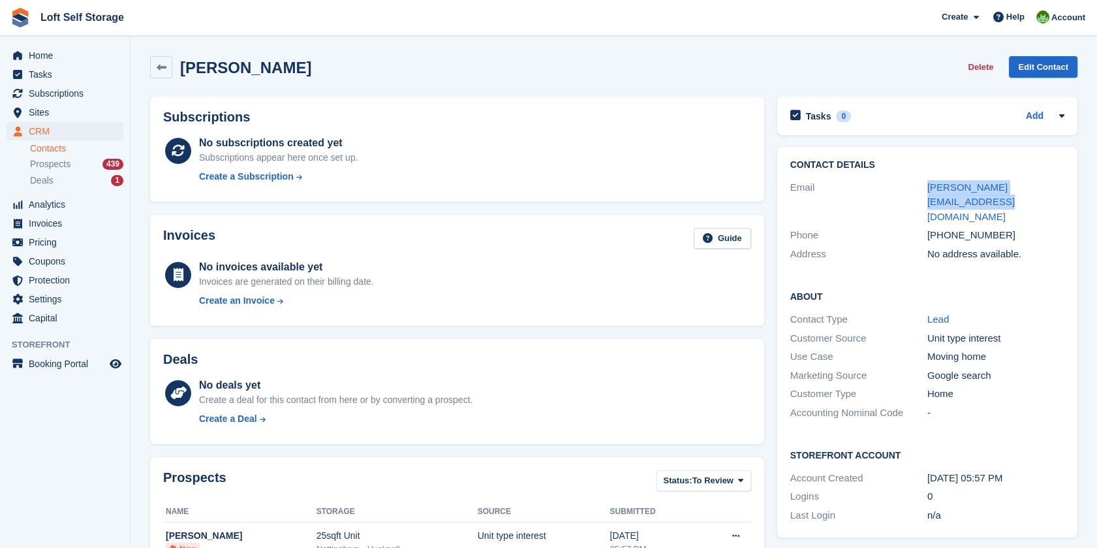
drag, startPoint x: 1057, startPoint y: 184, endPoint x: 925, endPoint y: 187, distance: 131.2
click at [925, 187] on div "Email blake.swannell@hotmail.co.uk" at bounding box center [927, 202] width 274 height 48
drag, startPoint x: 925, startPoint y: 187, endPoint x: 942, endPoint y: 187, distance: 17.0
copy div "blake.swannell@hotmail.co.uk"
drag, startPoint x: 946, startPoint y: 207, endPoint x: 995, endPoint y: 209, distance: 49.0
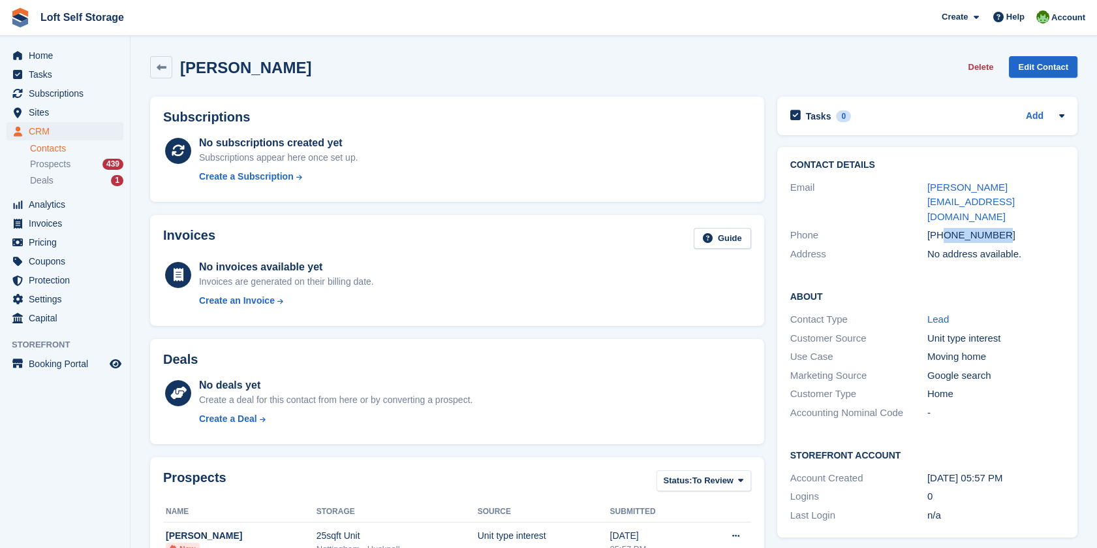
click at [995, 228] on div "+447467395588" at bounding box center [995, 235] width 137 height 15
drag, startPoint x: 995, startPoint y: 209, endPoint x: 987, endPoint y: 207, distance: 7.6
copy div "7467395588"
click at [50, 242] on span "Pricing" at bounding box center [68, 242] width 78 height 18
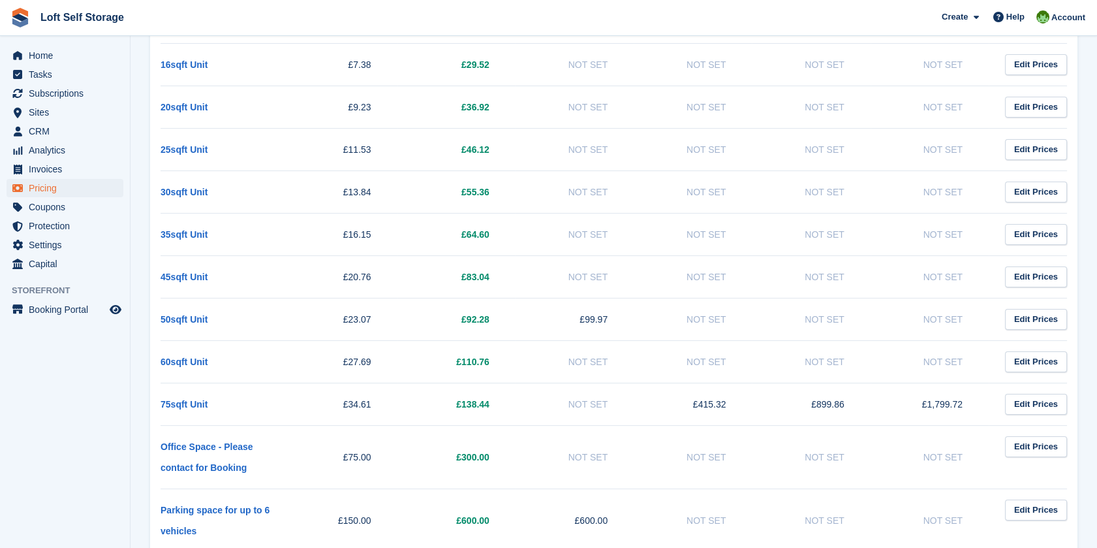
scroll to position [255, 0]
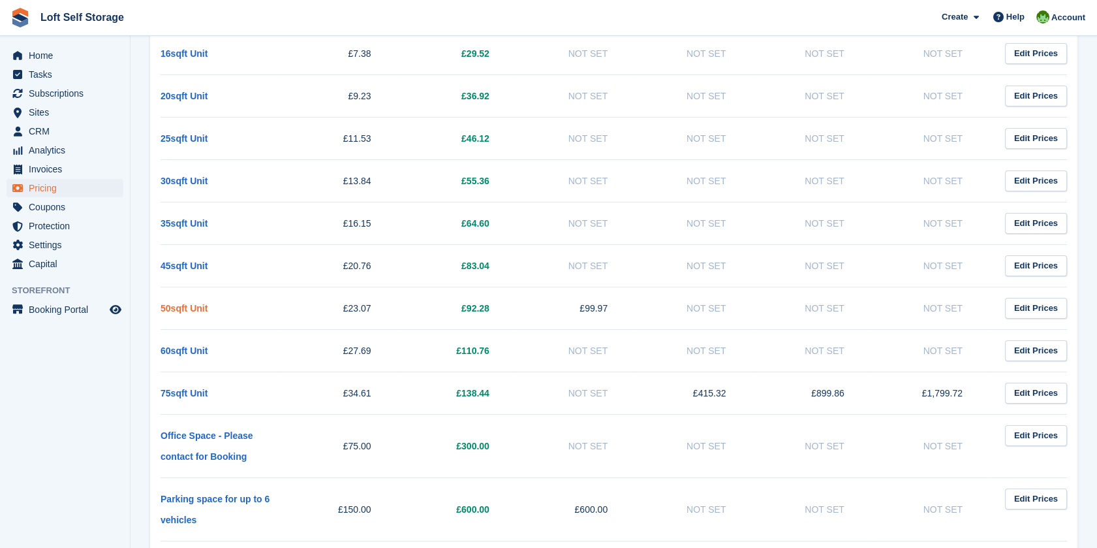
click at [189, 311] on link "50sqft Unit" at bounding box center [184, 308] width 47 height 10
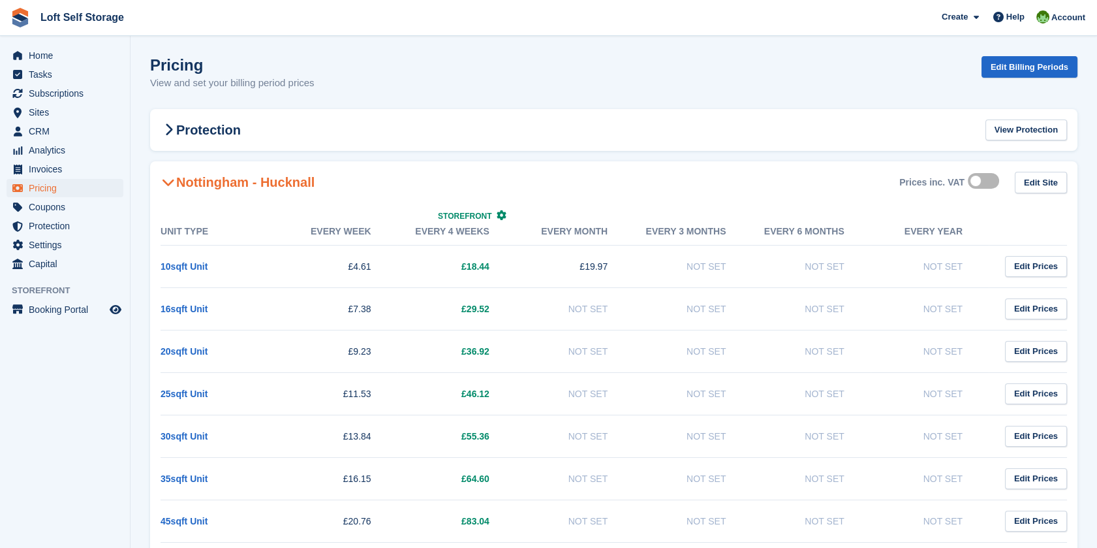
scroll to position [255, 0]
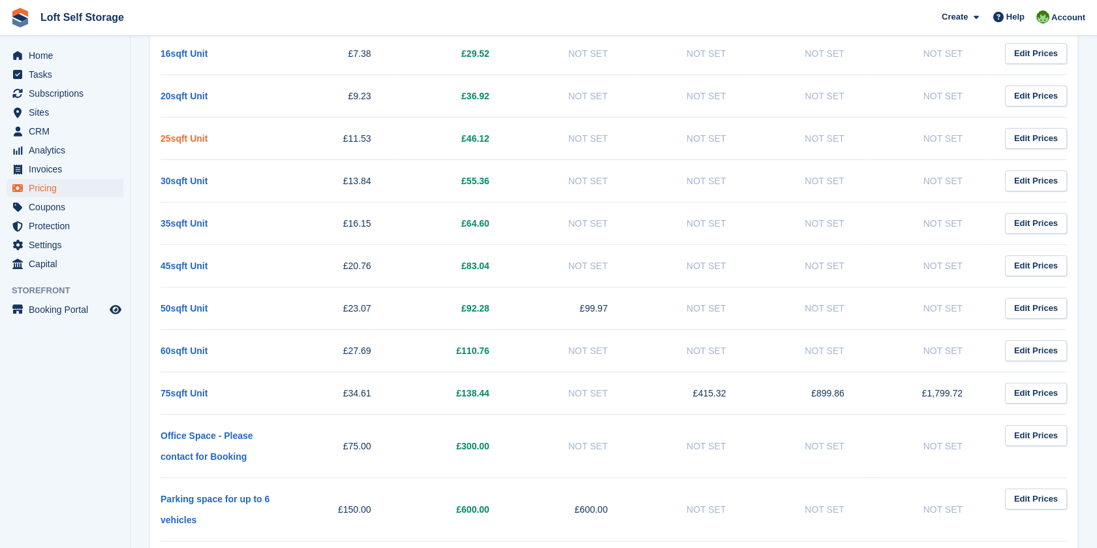
click at [177, 136] on link "25sqft Unit" at bounding box center [184, 138] width 47 height 10
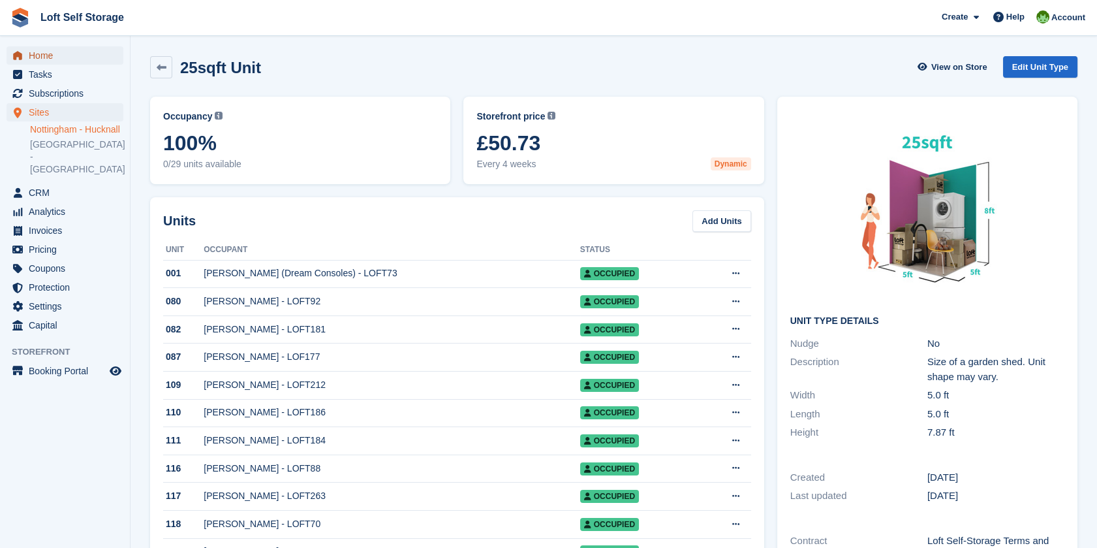
click at [39, 52] on span "Home" at bounding box center [68, 55] width 78 height 18
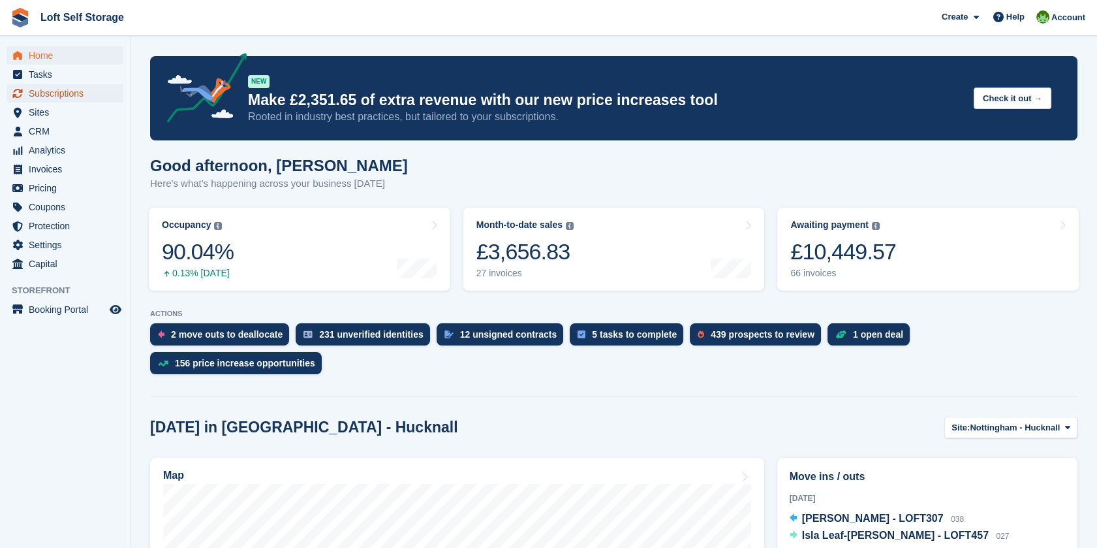
click at [68, 92] on span "Subscriptions" at bounding box center [68, 93] width 78 height 18
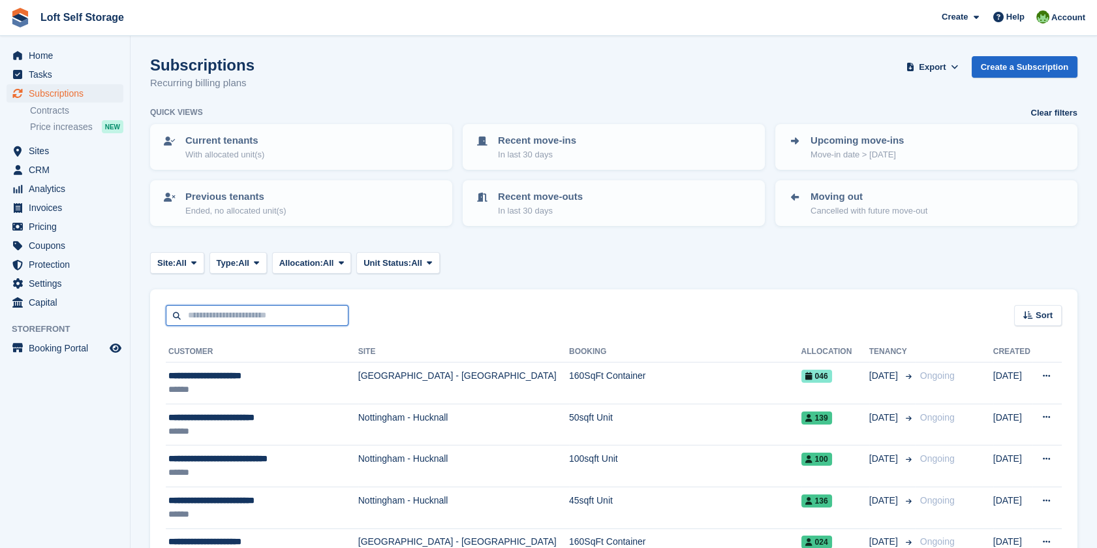
click at [296, 311] on input "text" at bounding box center [257, 316] width 183 height 22
type input "*****"
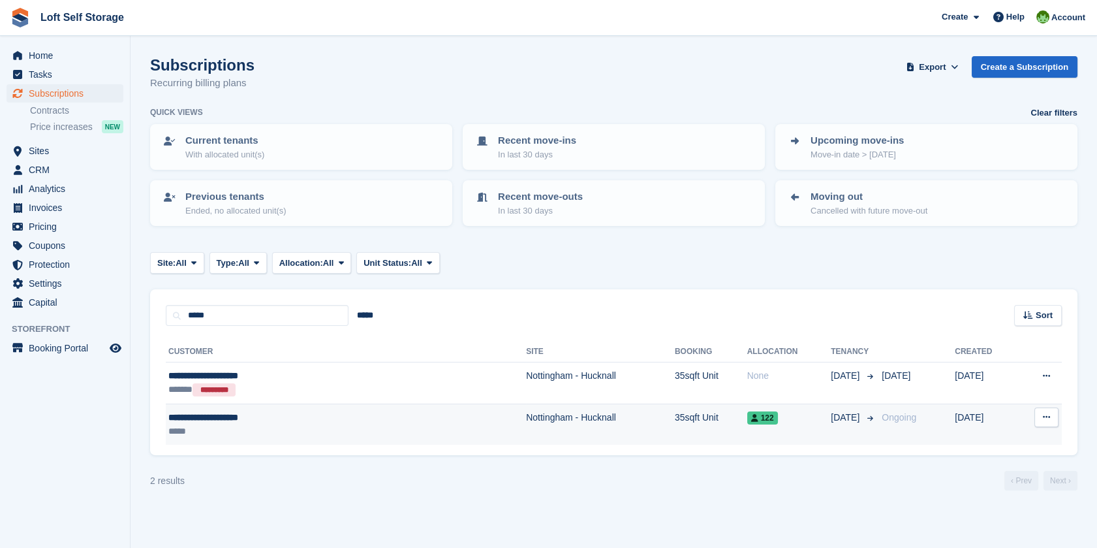
click at [255, 417] on div "**********" at bounding box center [275, 417] width 215 height 14
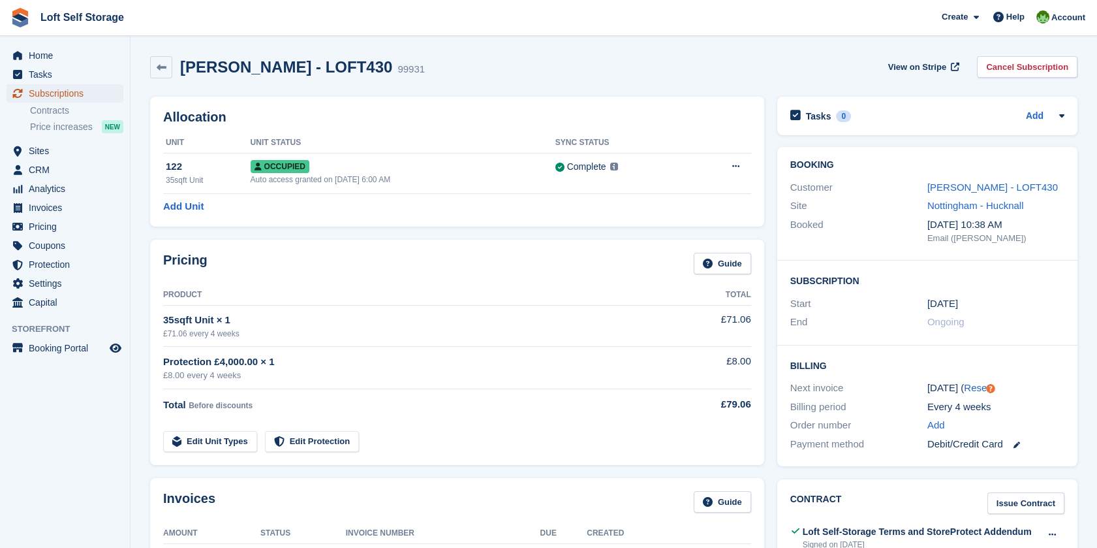
click at [48, 95] on span "Subscriptions" at bounding box center [68, 93] width 78 height 18
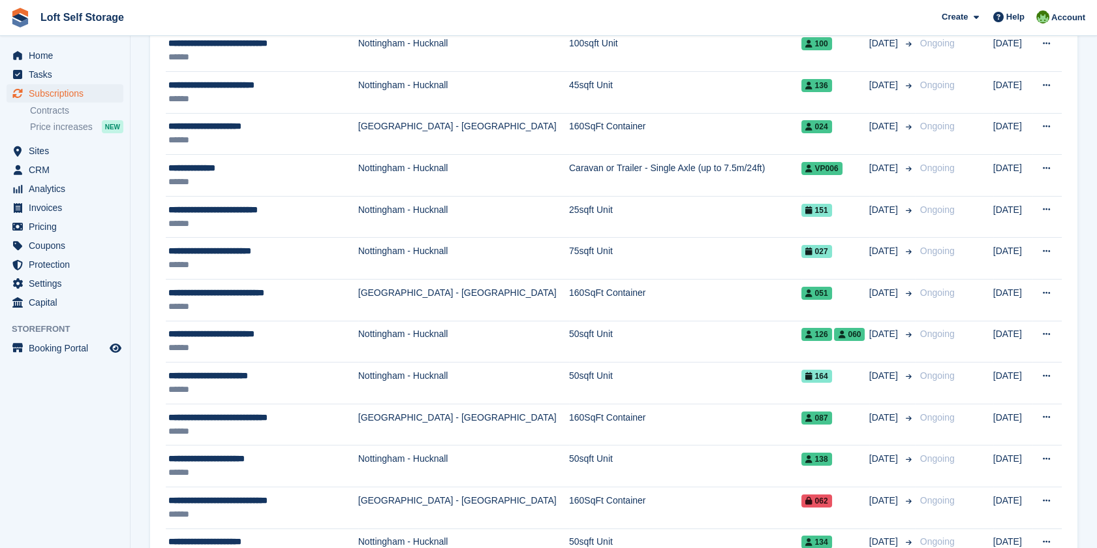
scroll to position [427, 0]
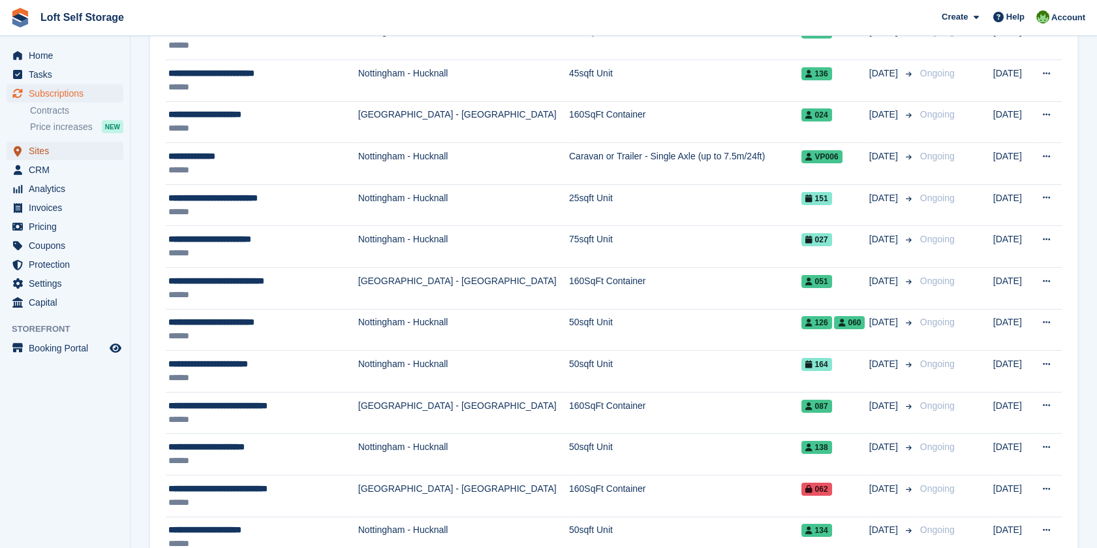
click at [42, 149] on span "Sites" at bounding box center [68, 151] width 78 height 18
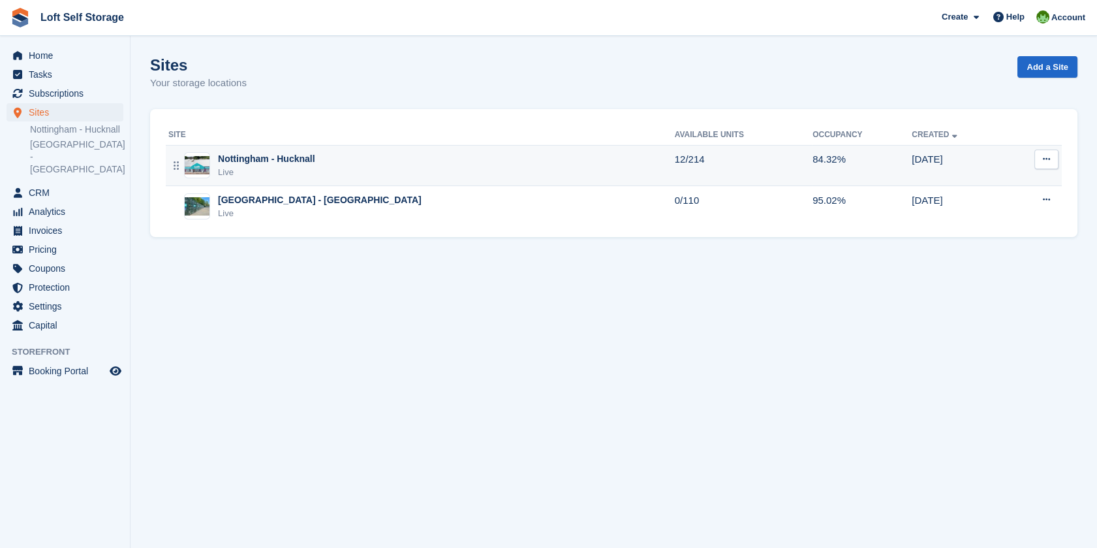
click at [313, 157] on div "Nottingham - Hucknall" at bounding box center [266, 159] width 97 height 14
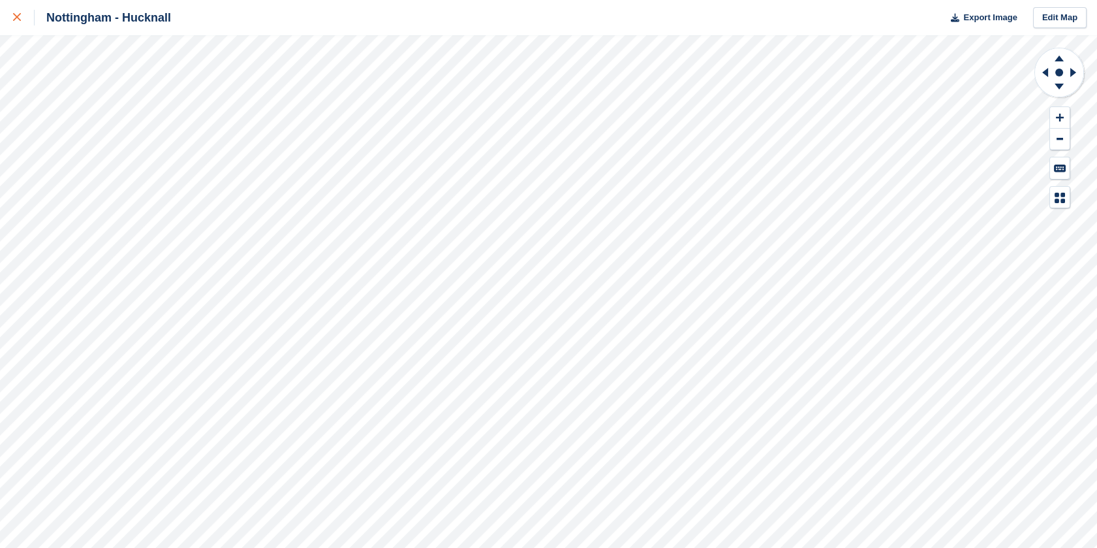
click at [15, 15] on icon at bounding box center [17, 17] width 8 height 8
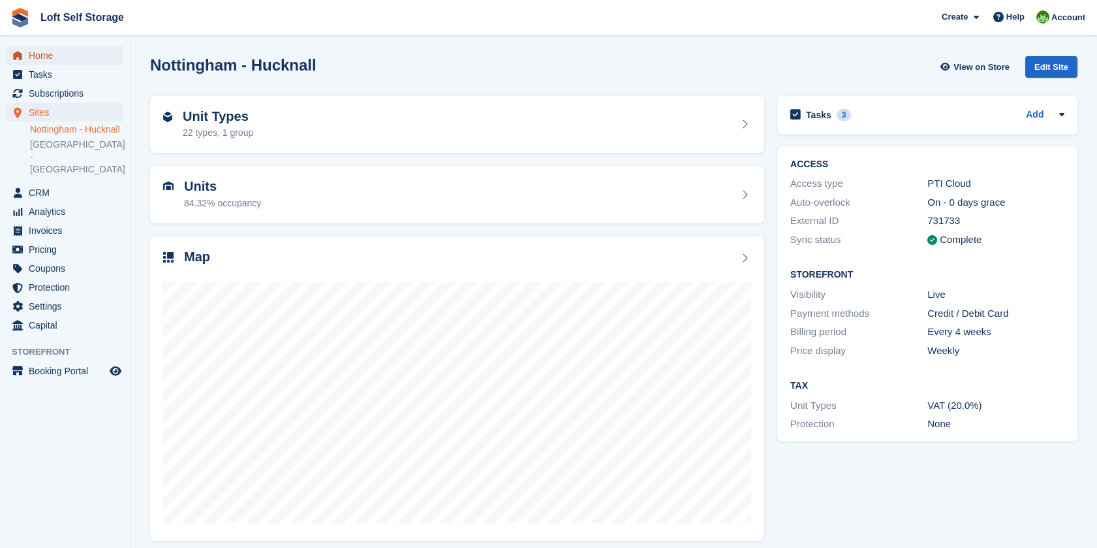
click at [42, 59] on span "Home" at bounding box center [68, 55] width 78 height 18
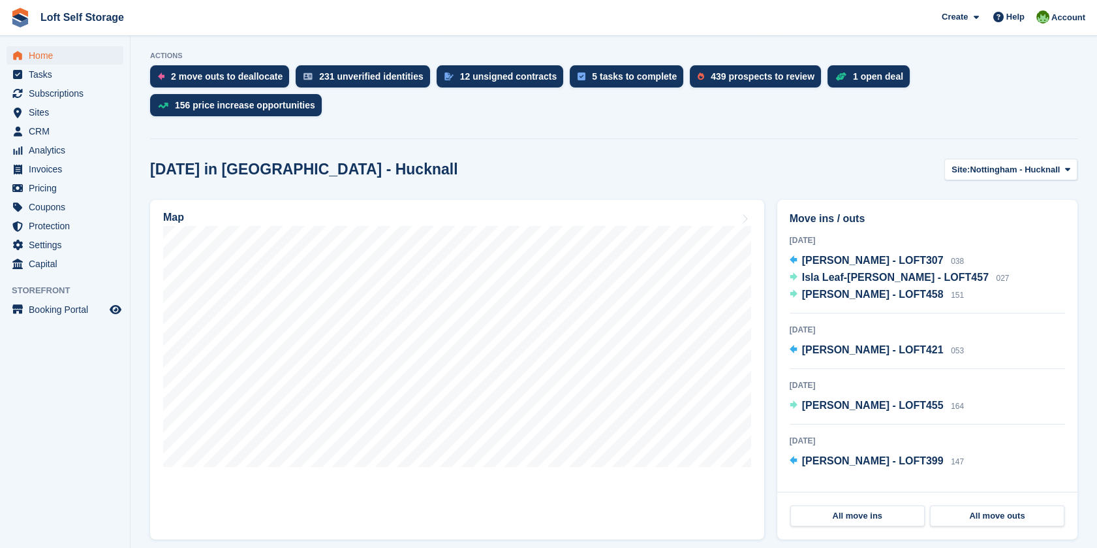
scroll to position [262, 0]
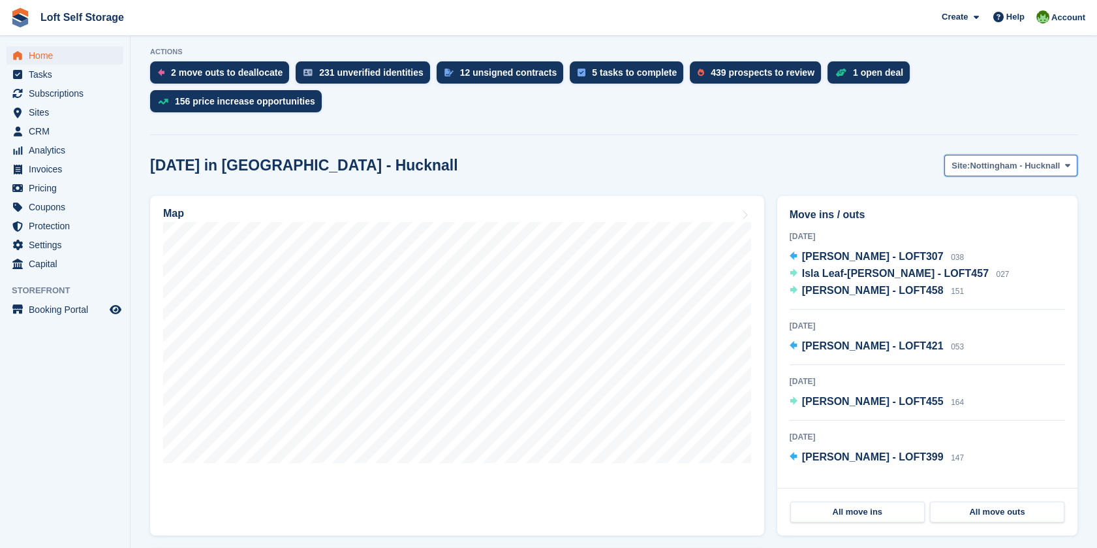
click at [985, 155] on button "Site: Nottingham - Hucknall" at bounding box center [1010, 166] width 133 height 22
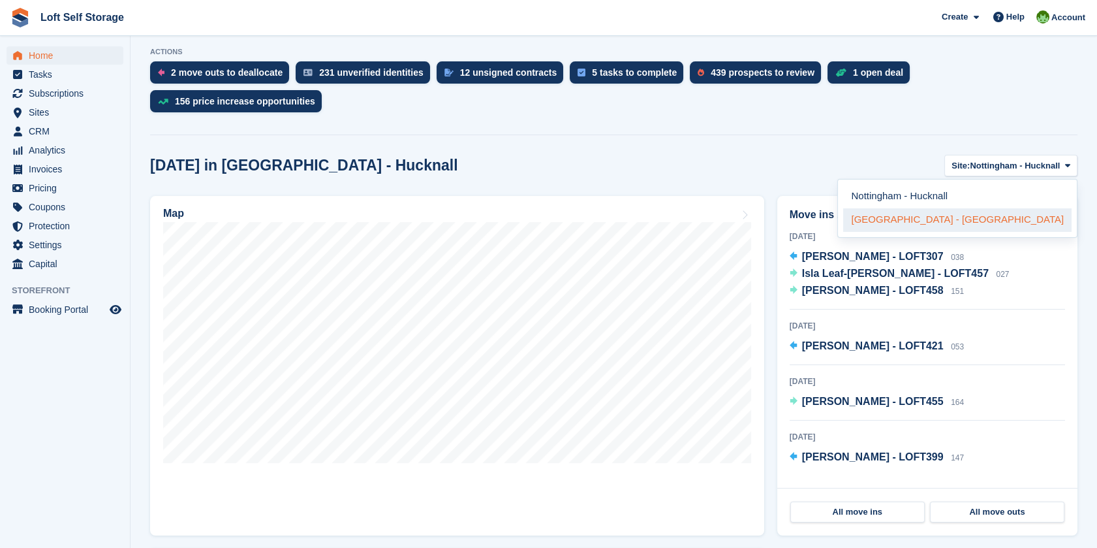
click at [974, 208] on link "[GEOGRAPHIC_DATA] - [GEOGRAPHIC_DATA]" at bounding box center [957, 219] width 228 height 23
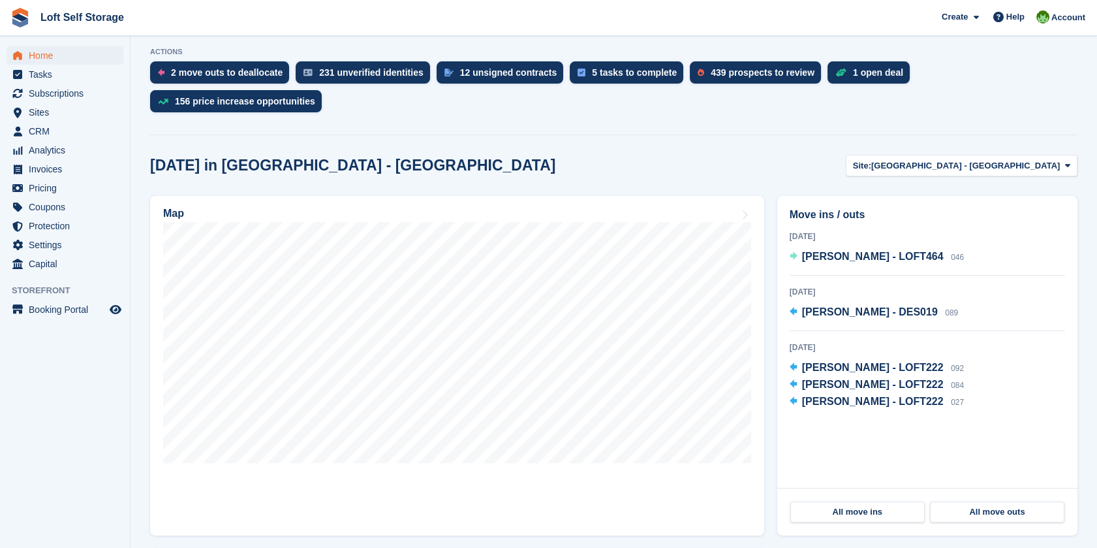
click at [616, 156] on div "Today in Nottingham - Bestwood Village Site: Nottingham - Bestwood Village Nott…" at bounding box center [613, 558] width 927 height 807
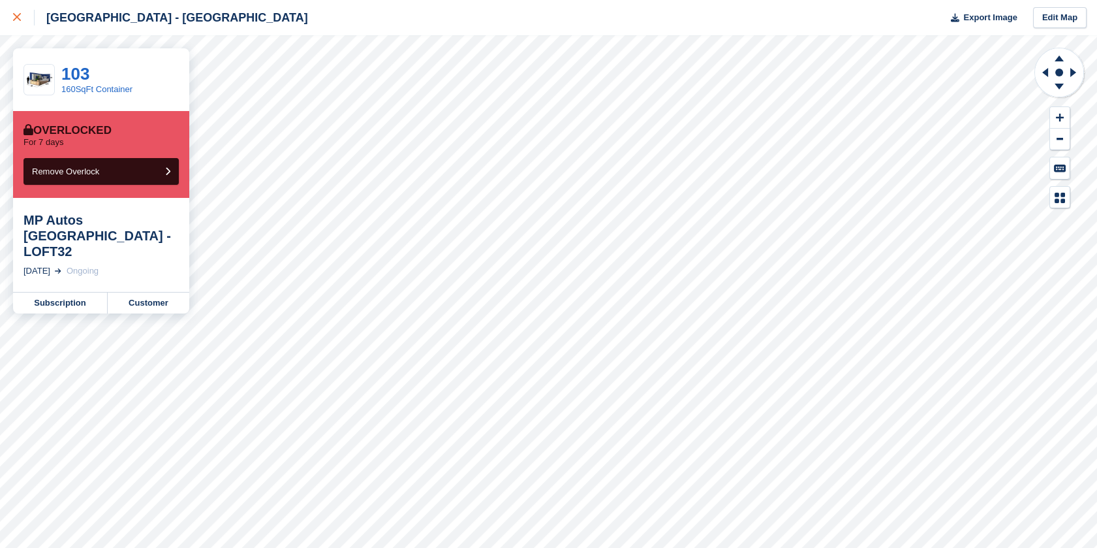
click at [10, 21] on link at bounding box center [17, 17] width 35 height 35
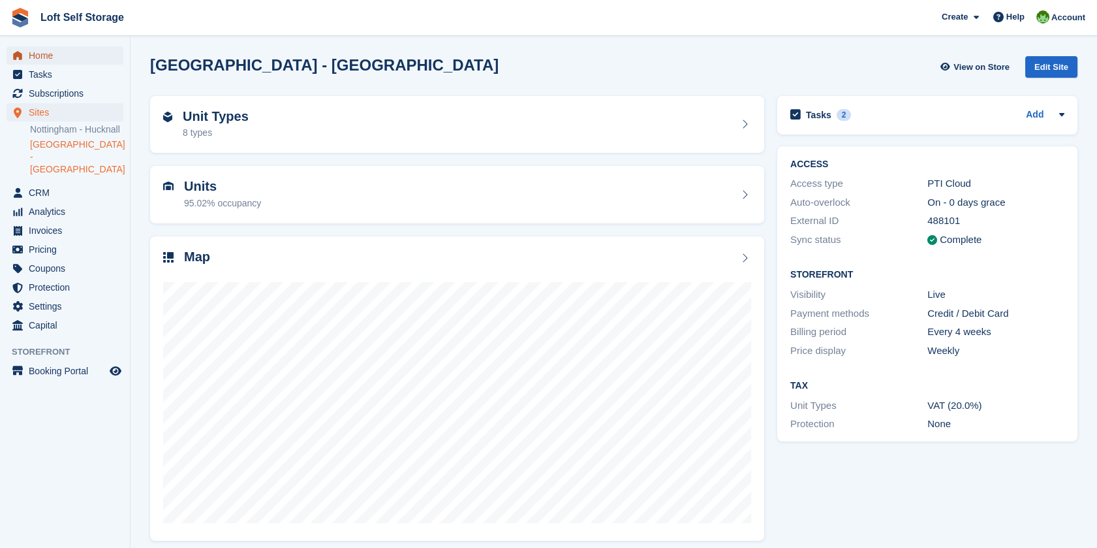
click at [56, 54] on span "Home" at bounding box center [68, 55] width 78 height 18
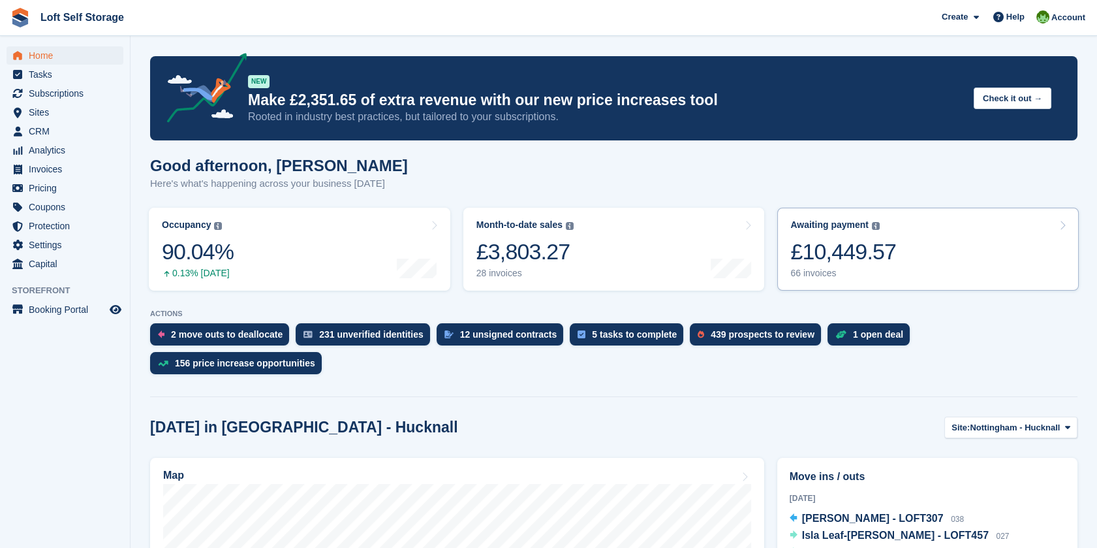
click at [857, 245] on div "£10,449.57" at bounding box center [843, 251] width 106 height 27
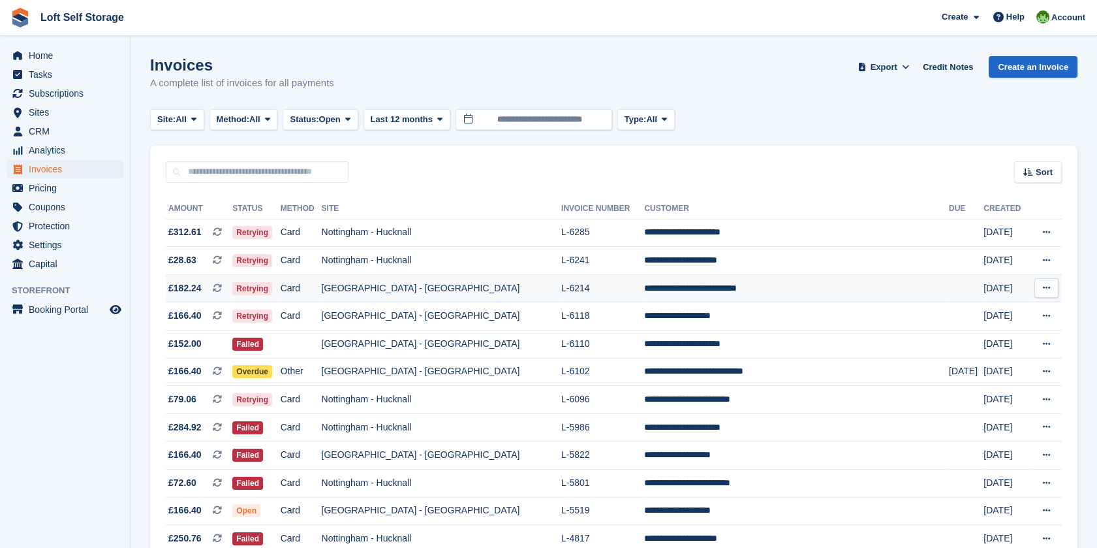
click at [658, 291] on td "**********" at bounding box center [796, 288] width 305 height 28
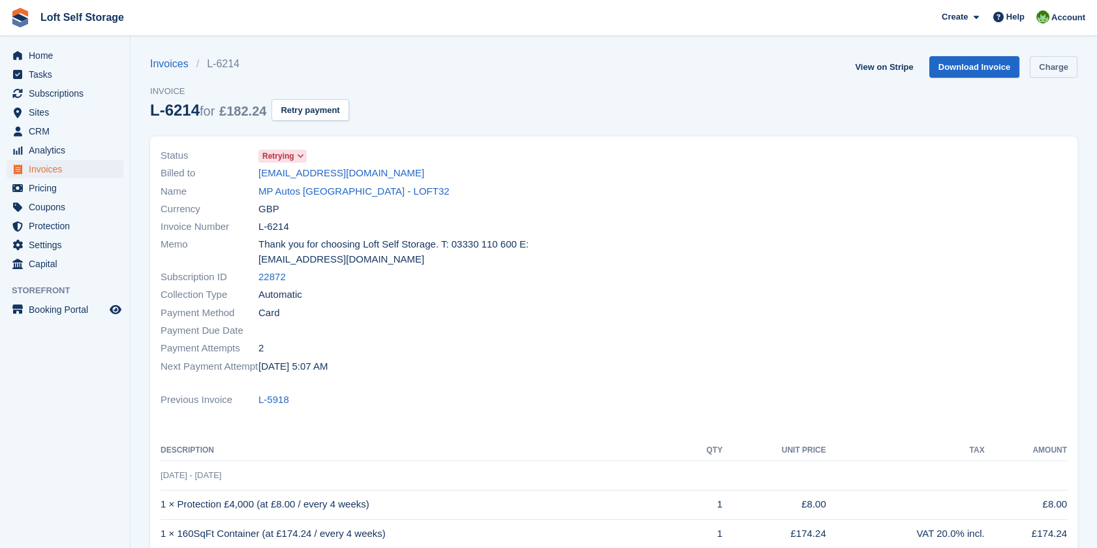
click at [1057, 56] on link "Charge" at bounding box center [1054, 67] width 48 height 22
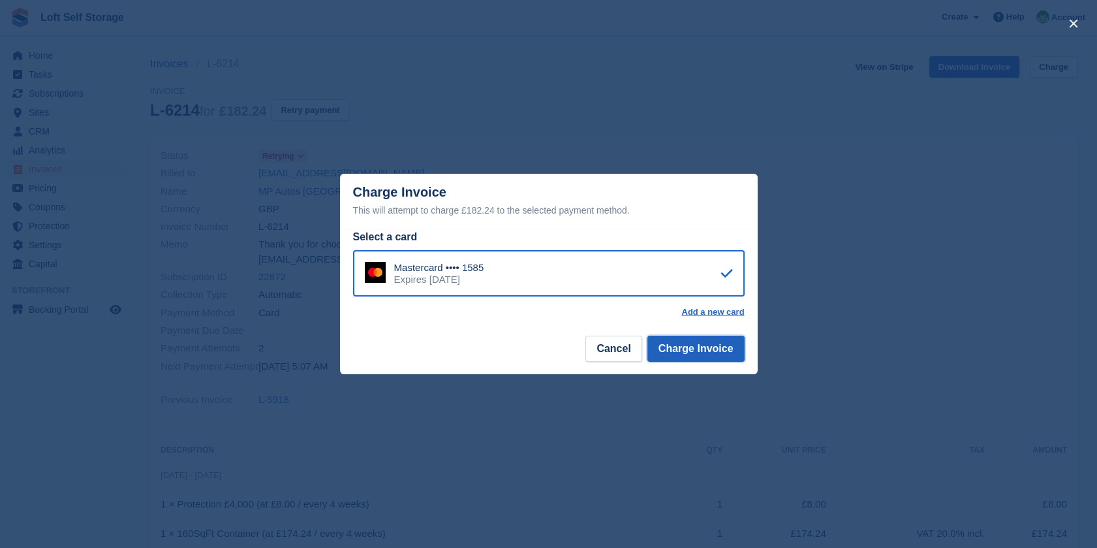
click at [685, 356] on button "Charge Invoice" at bounding box center [695, 348] width 97 height 26
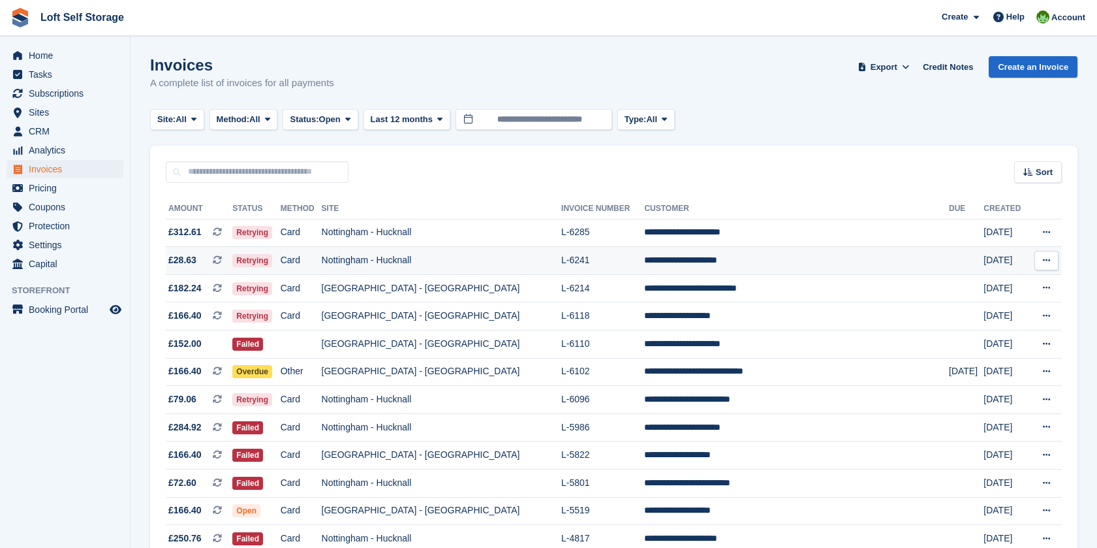
click at [608, 260] on td "L-6241" at bounding box center [602, 261] width 83 height 28
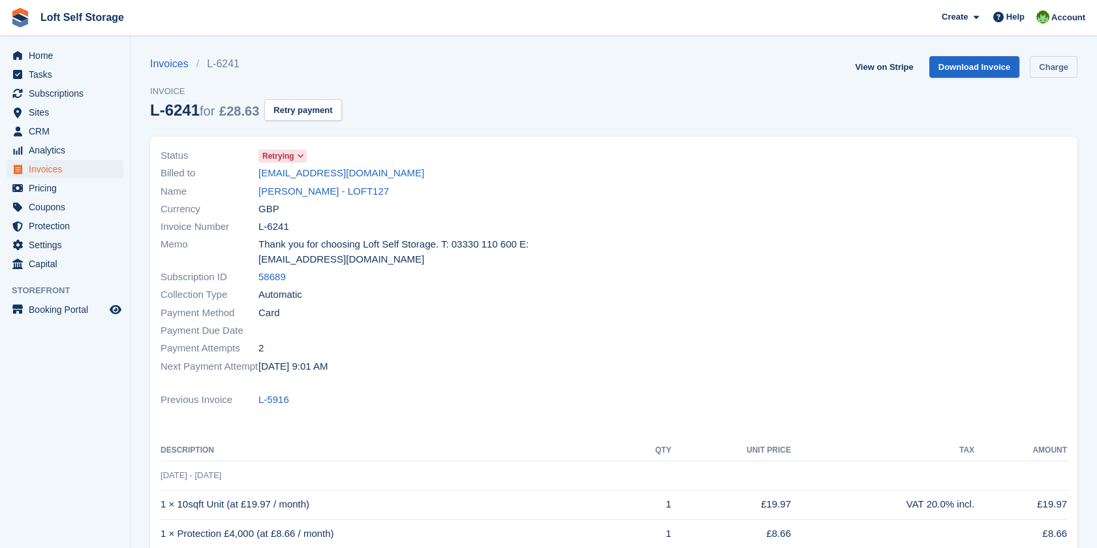
click at [1067, 57] on link "Charge" at bounding box center [1054, 67] width 48 height 22
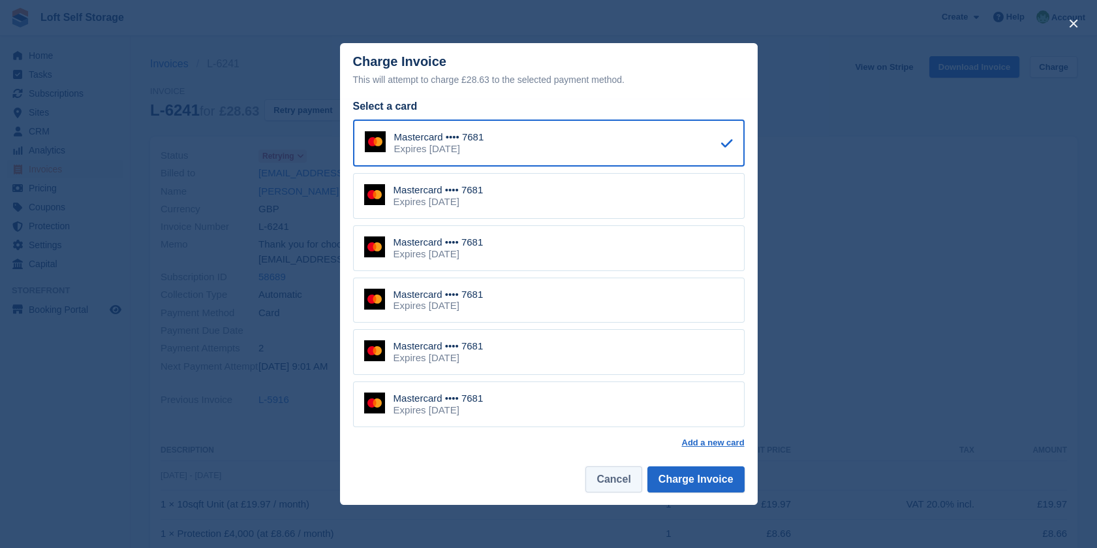
click at [629, 472] on button "Cancel" at bounding box center [613, 479] width 56 height 26
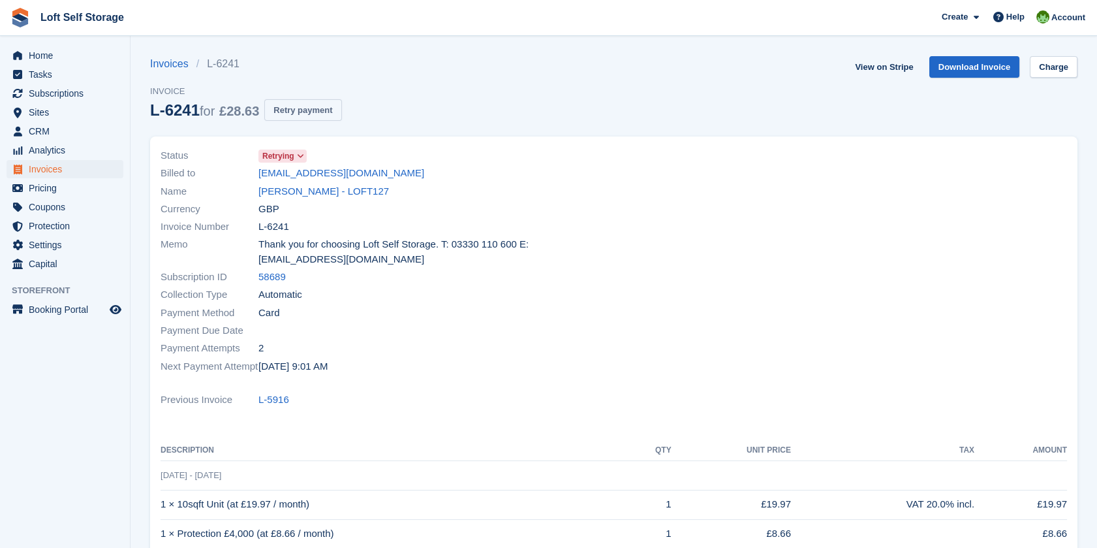
click at [315, 118] on button "Retry payment" at bounding box center [302, 110] width 77 height 22
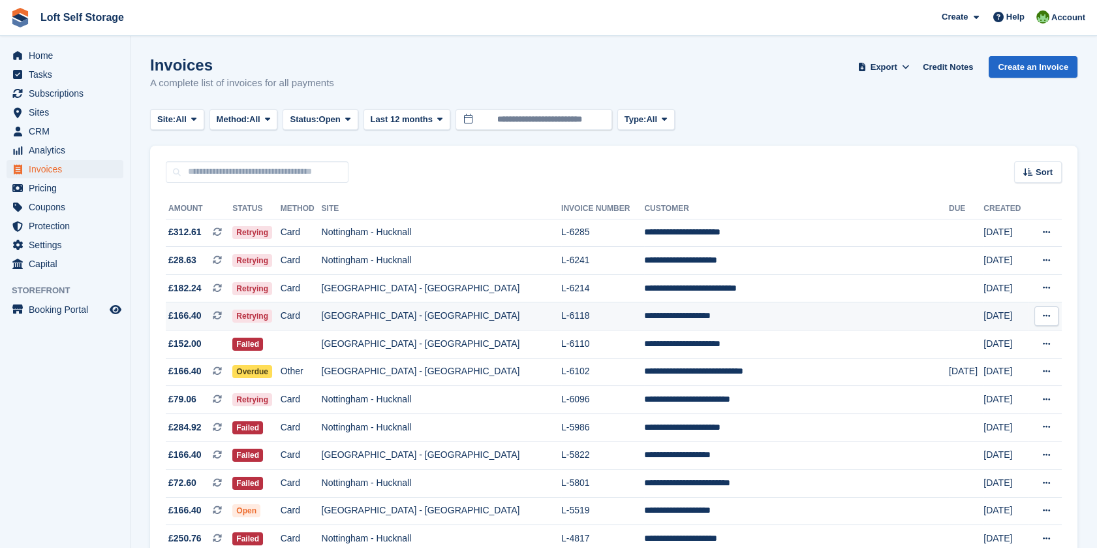
click at [533, 313] on td "[GEOGRAPHIC_DATA] - [GEOGRAPHIC_DATA]" at bounding box center [441, 316] width 239 height 28
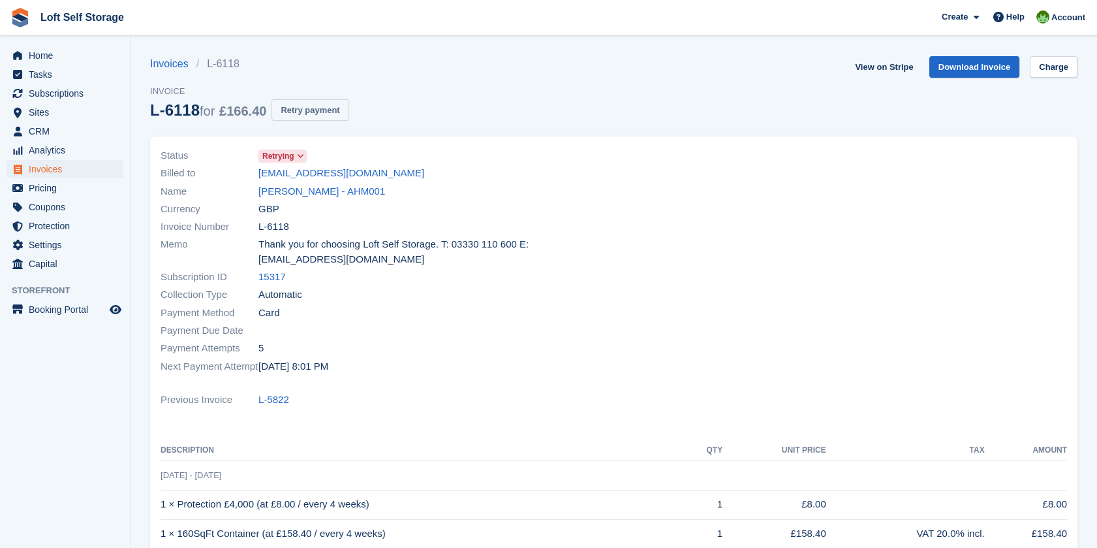
click at [324, 110] on button "Retry payment" at bounding box center [309, 110] width 77 height 22
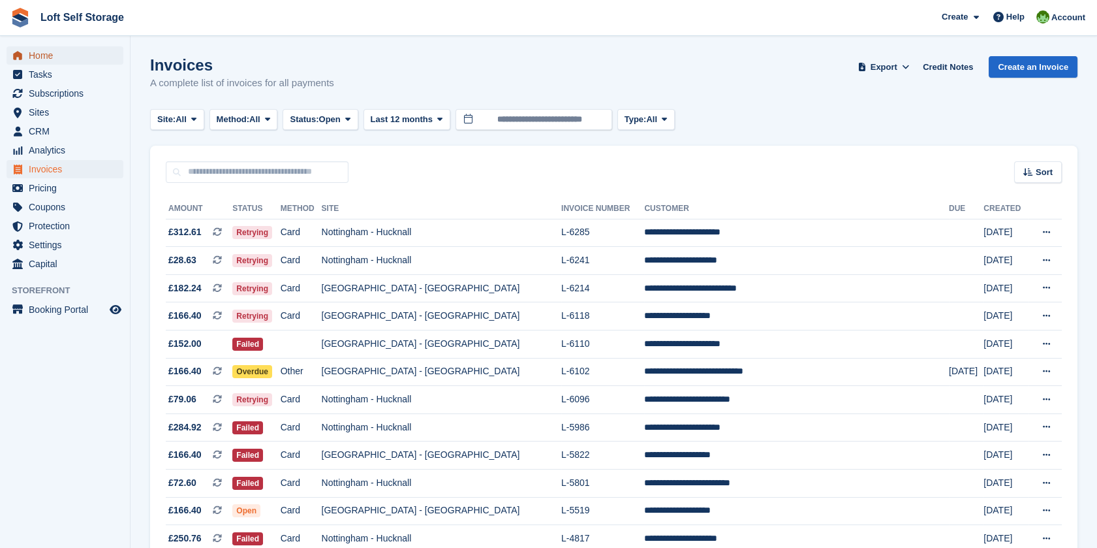
click at [57, 57] on span "Home" at bounding box center [68, 55] width 78 height 18
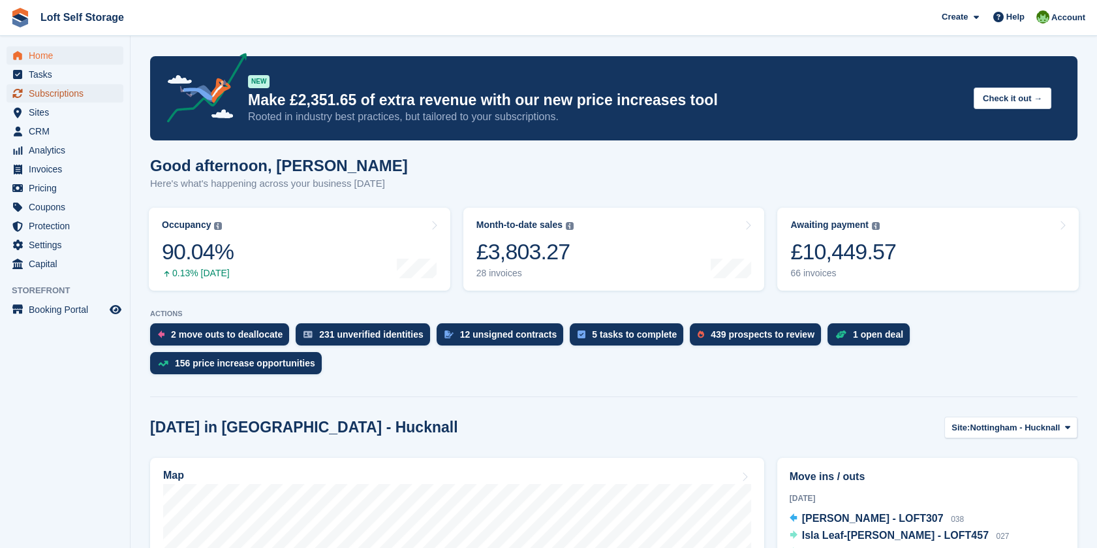
click at [33, 89] on span "Subscriptions" at bounding box center [68, 93] width 78 height 18
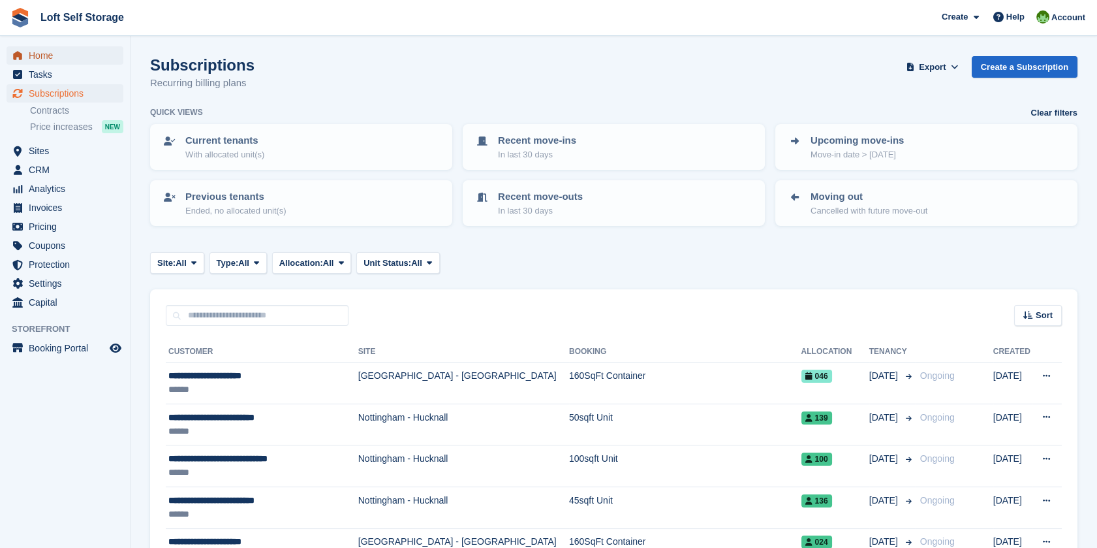
click at [51, 52] on span "Home" at bounding box center [68, 55] width 78 height 18
